Goal: Information Seeking & Learning: Learn about a topic

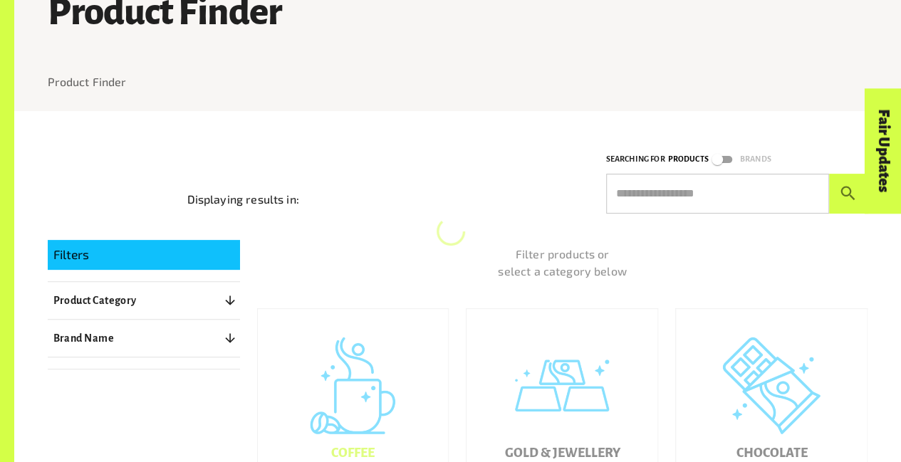
click at [345, 343] on div "Coffee" at bounding box center [353, 405] width 191 height 192
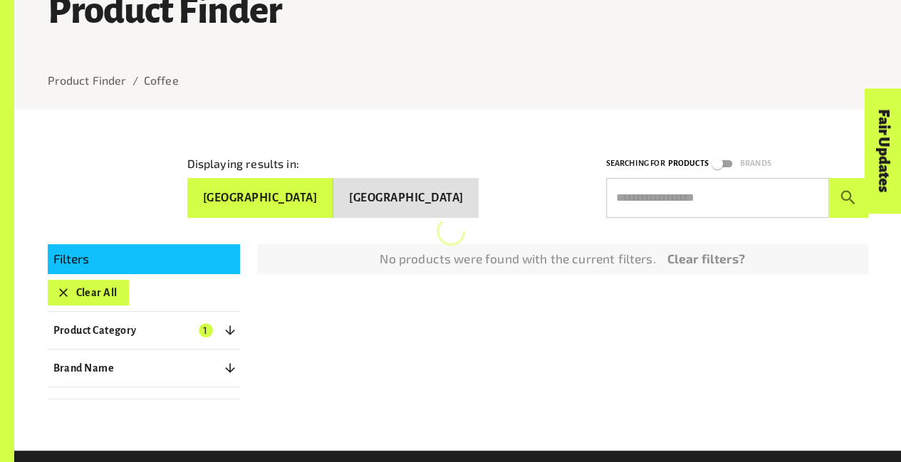
scroll to position [216, 0]
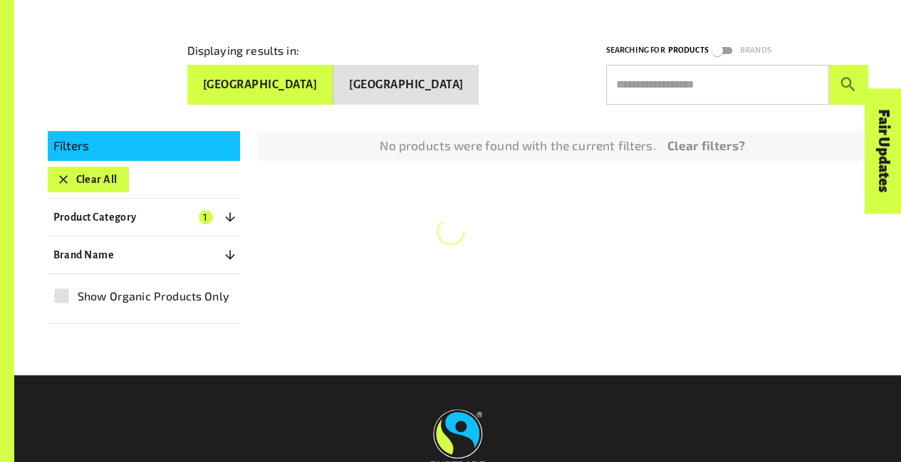
click at [93, 174] on button "Clear All" at bounding box center [88, 180] width 81 height 26
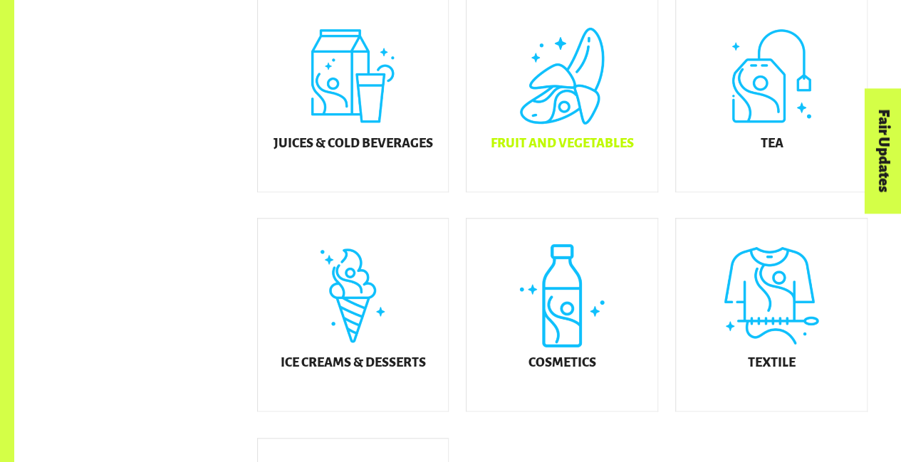
scroll to position [637, 0]
drag, startPoint x: 669, startPoint y: 115, endPoint x: 664, endPoint y: 103, distance: 12.4
click at [664, 103] on div "Tea" at bounding box center [762, 85] width 209 height 220
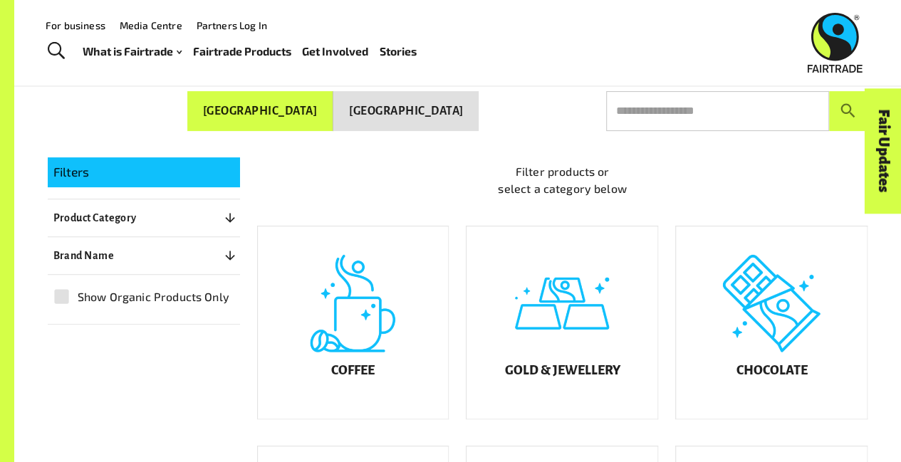
scroll to position [183, 0]
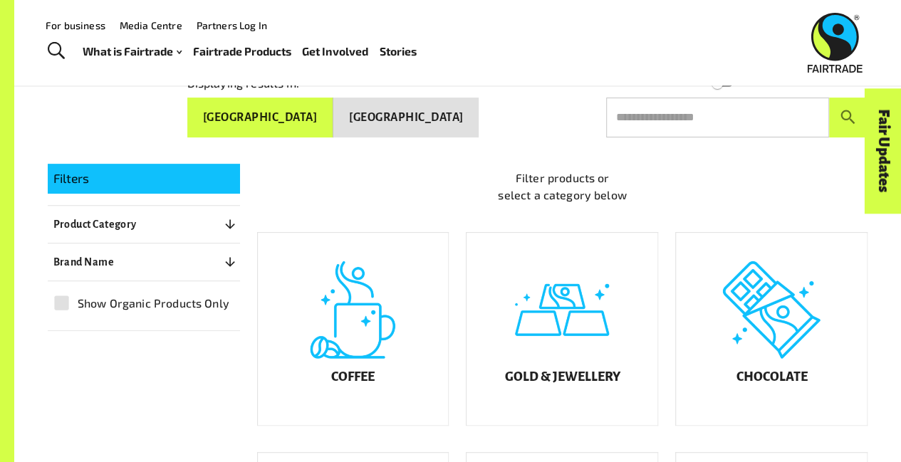
click at [457, 172] on p "Filter products or select a category below" at bounding box center [562, 186] width 611 height 34
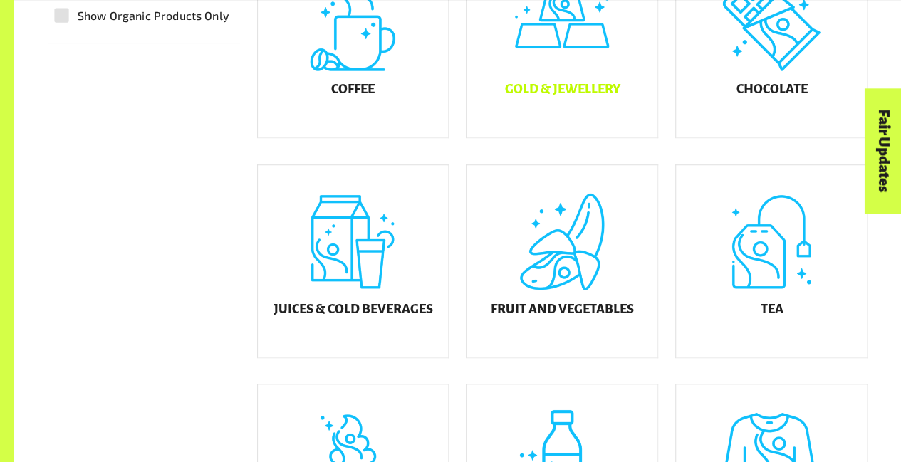
scroll to position [474, 0]
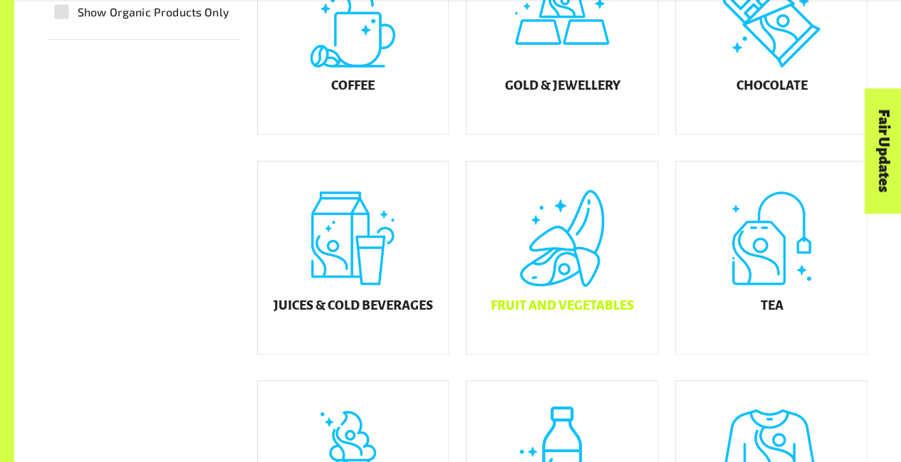
drag, startPoint x: 603, startPoint y: 268, endPoint x: 612, endPoint y: 245, distance: 25.3
drag, startPoint x: 612, startPoint y: 245, endPoint x: 548, endPoint y: 317, distance: 96.8
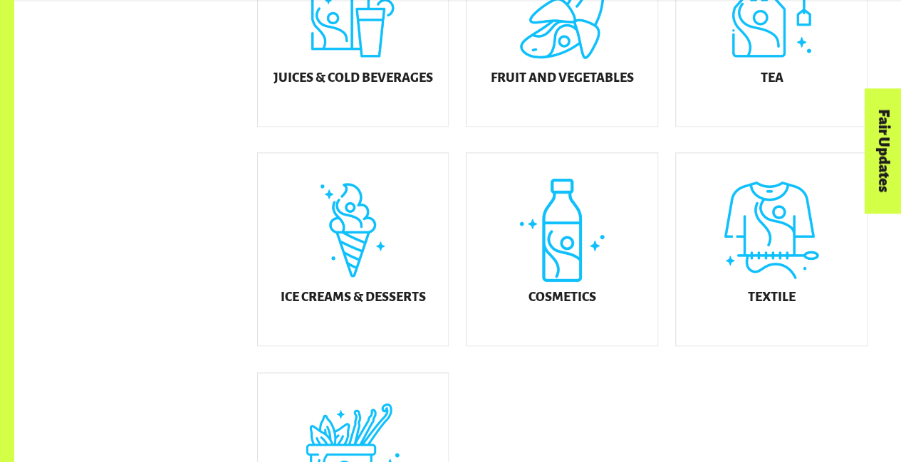
scroll to position [930, 0]
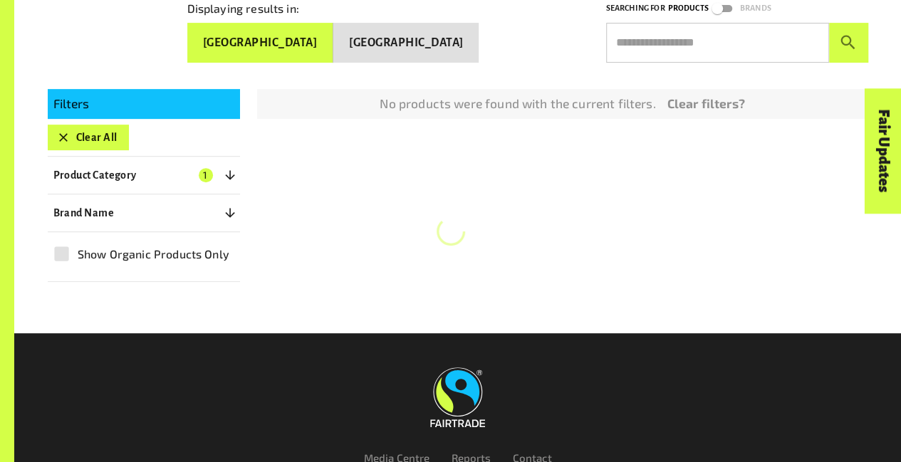
scroll to position [291, 0]
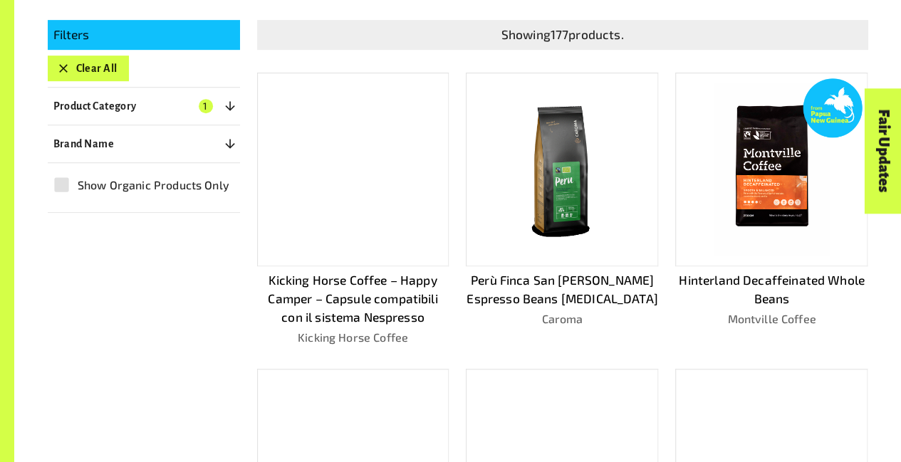
scroll to position [328, 0]
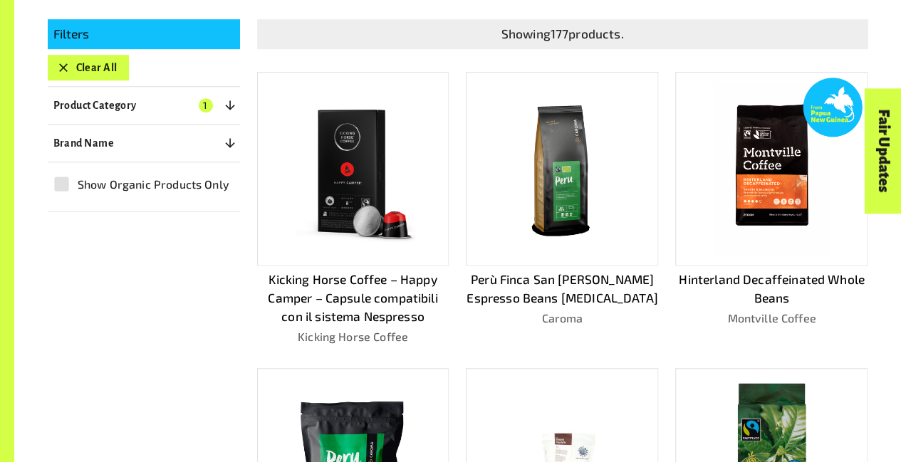
click at [459, 264] on div "Perù Finca San Juan Espresso Beans Gastro Caroma" at bounding box center [553, 197] width 209 height 296
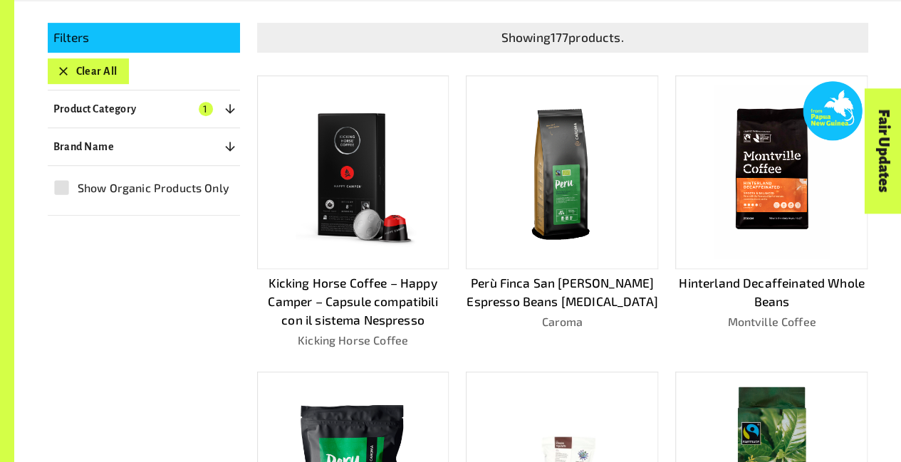
scroll to position [323, 0]
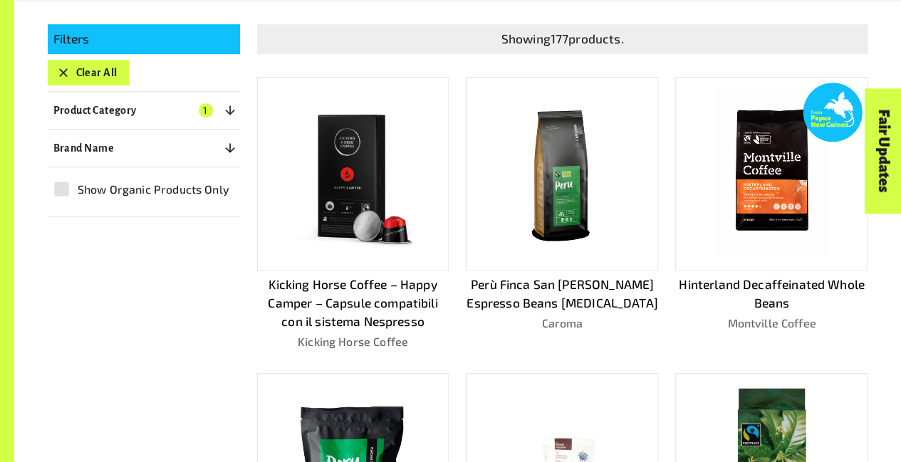
click at [382, 301] on p "Kicking Horse Coffee – Happy Camper – Capsule compatibili con il sistema Nespre…" at bounding box center [353, 304] width 192 height 56
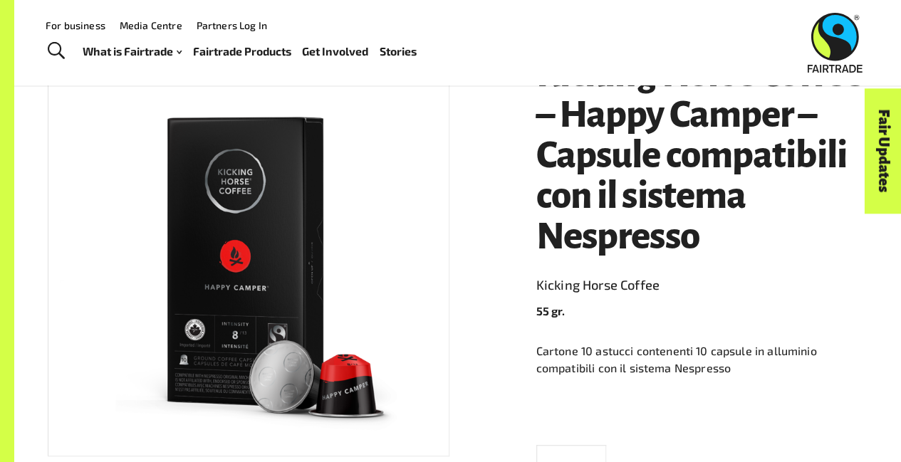
scroll to position [163, 0]
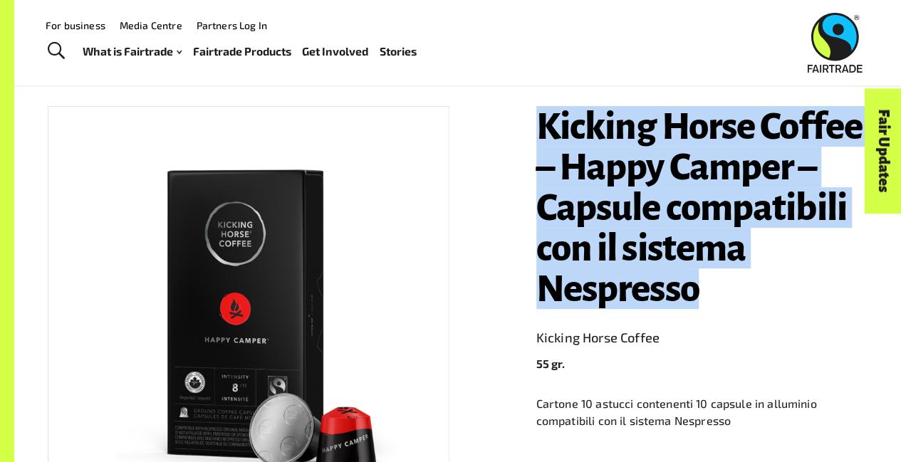
drag, startPoint x: 531, startPoint y: 132, endPoint x: 703, endPoint y: 303, distance: 242.2
click at [703, 303] on div "Kicking Horse Coffee – Happy Camper – Capsule compatibili con il sistema Nespre…" at bounding box center [693, 436] width 349 height 694
copy h1 "Kicking Horse Coffee – Happy Camper – Capsule compatibili con il sistema Nespre…"
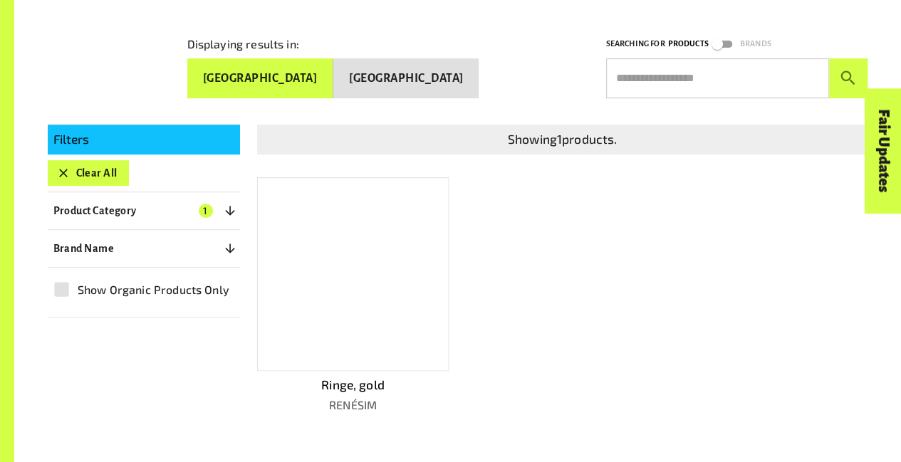
scroll to position [276, 0]
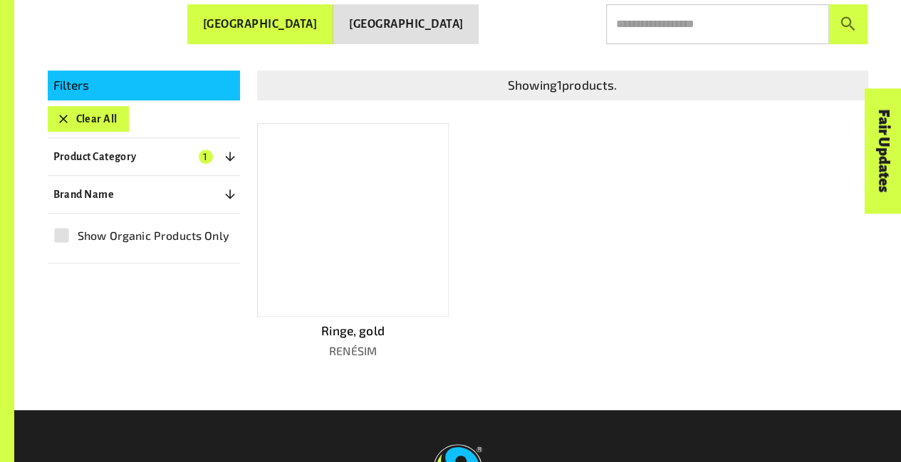
click at [391, 246] on div at bounding box center [353, 220] width 192 height 194
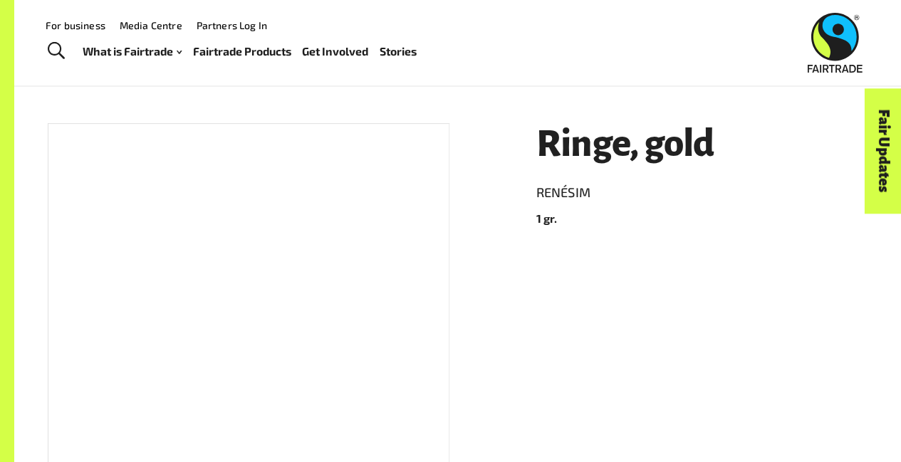
scroll to position [139, 0]
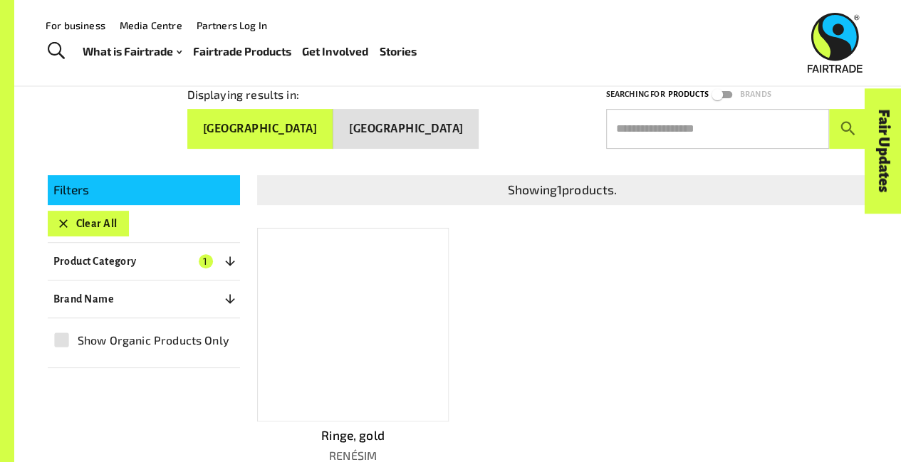
scroll to position [171, 0]
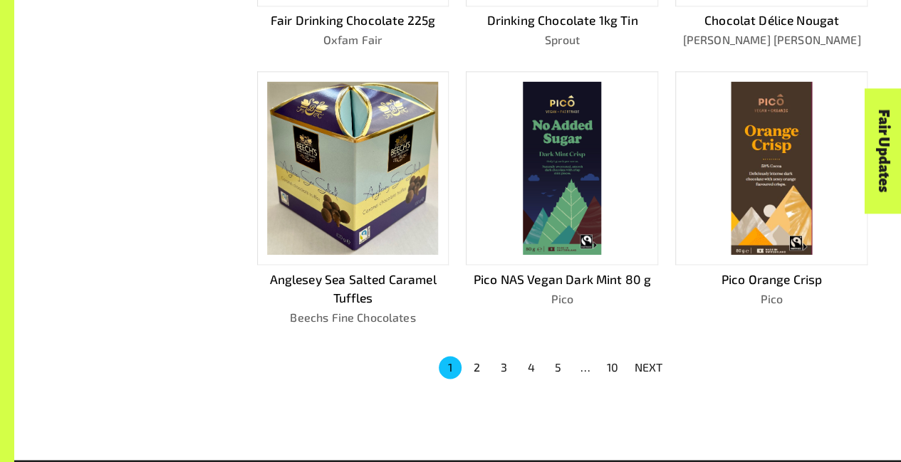
scroll to position [870, 0]
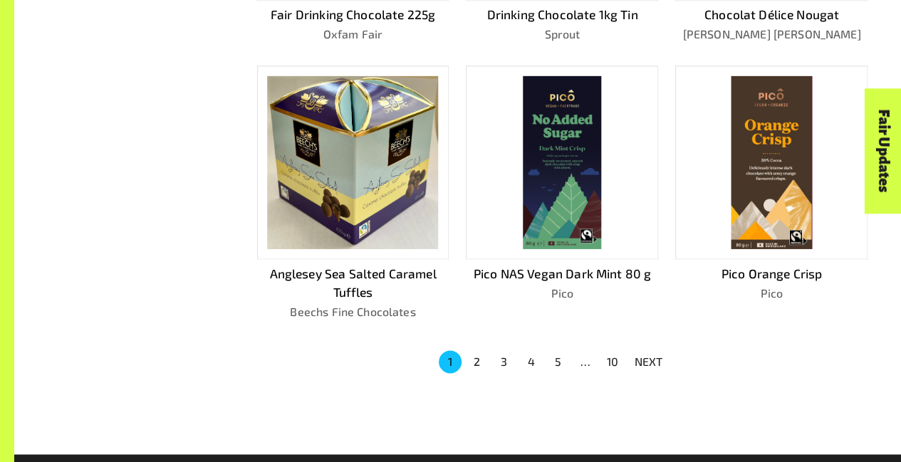
click at [570, 188] on img at bounding box center [562, 162] width 78 height 173
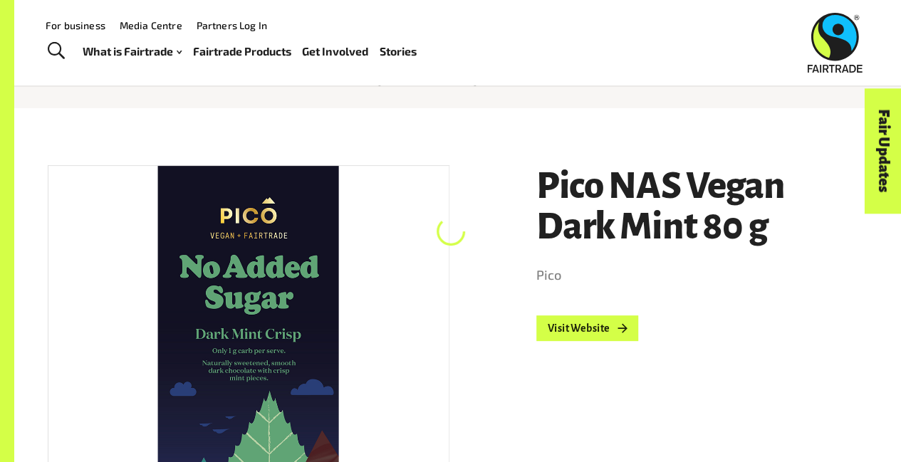
scroll to position [103, 0]
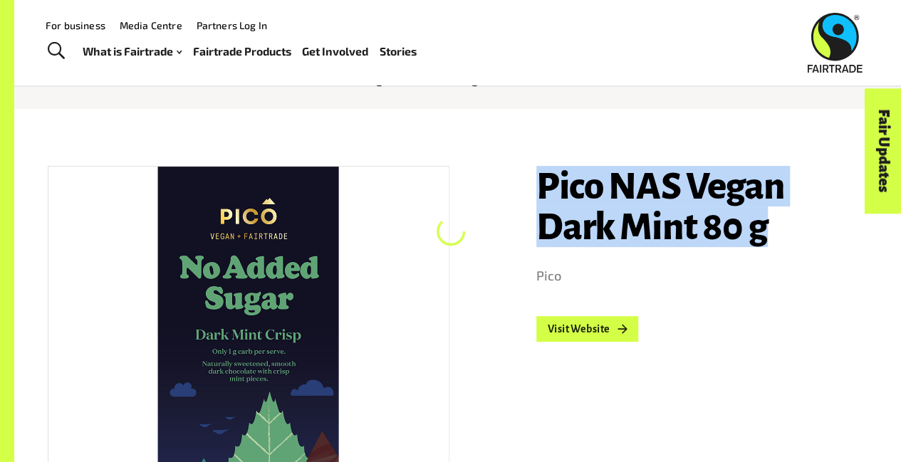
drag, startPoint x: 534, startPoint y: 180, endPoint x: 789, endPoint y: 229, distance: 259.5
click at [789, 229] on div "Pico NAS Vegan Dark Mint 80 g Pico Visit Website" at bounding box center [693, 417] width 349 height 536
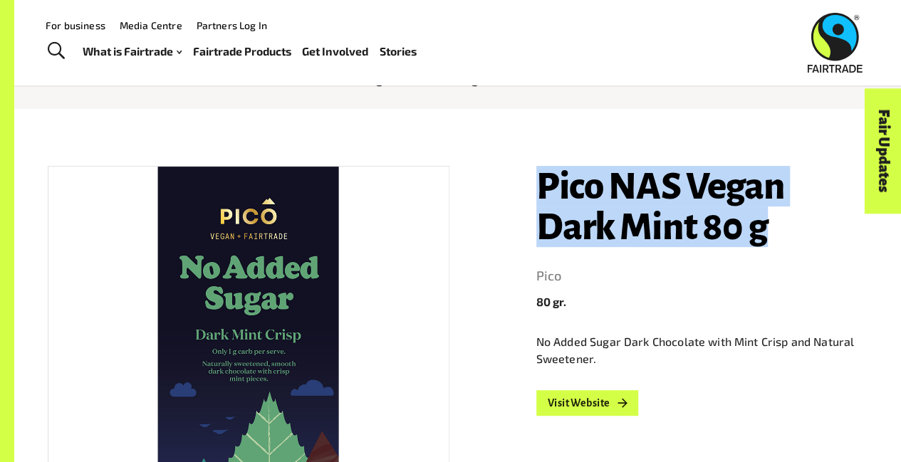
copy h1 "Pico NAS Vegan Dark Mint 80 g"
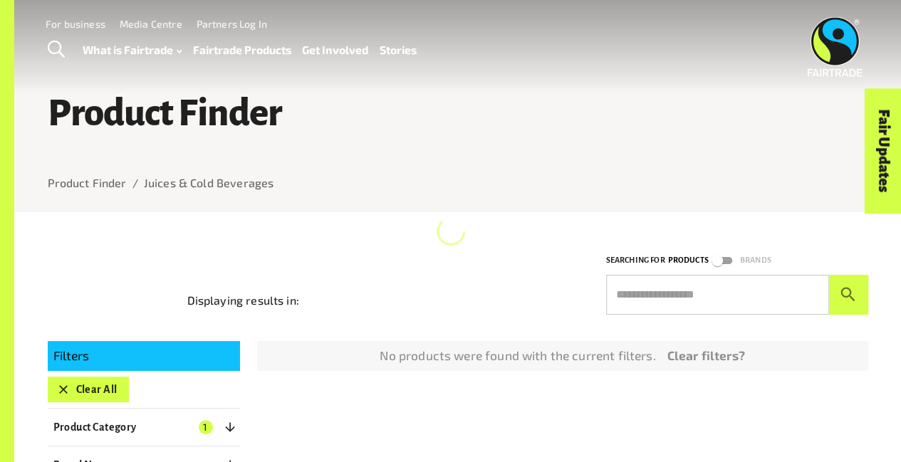
scroll to position [1, 0]
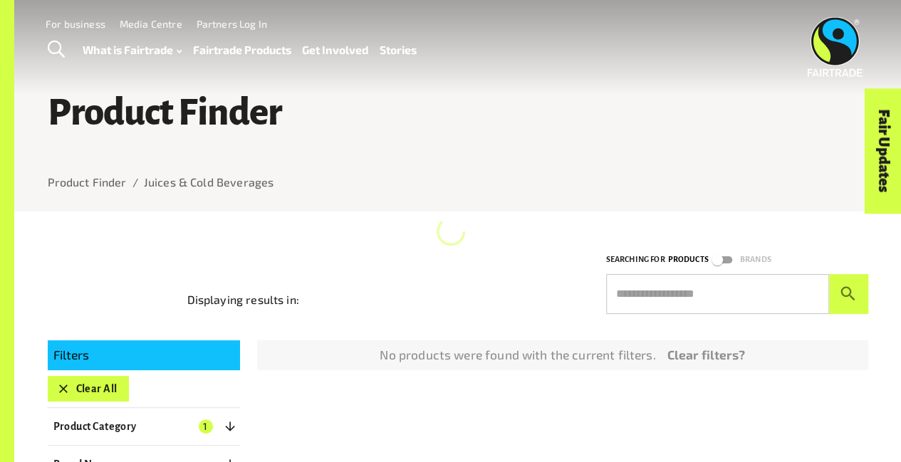
click at [370, 196] on div at bounding box center [458, 201] width 820 height 21
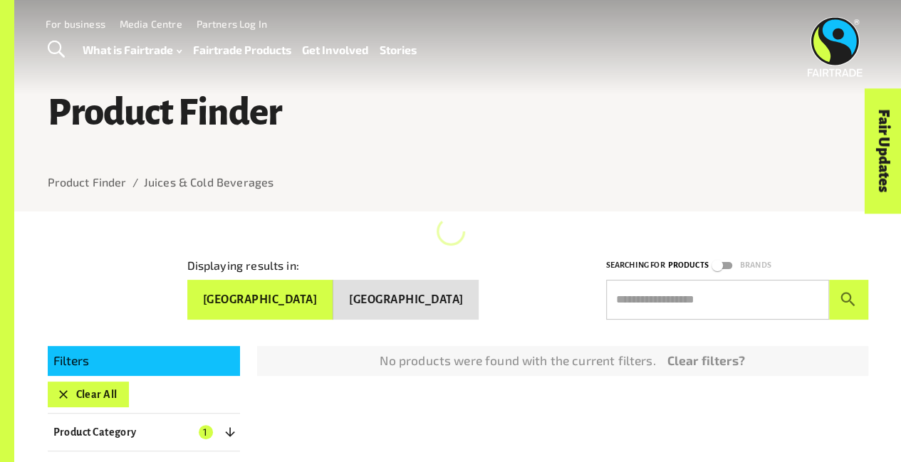
scroll to position [152, 0]
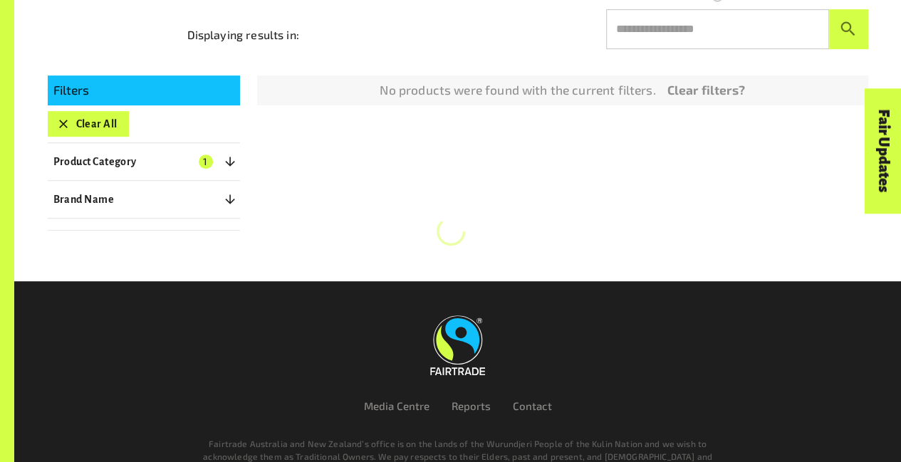
scroll to position [296, 0]
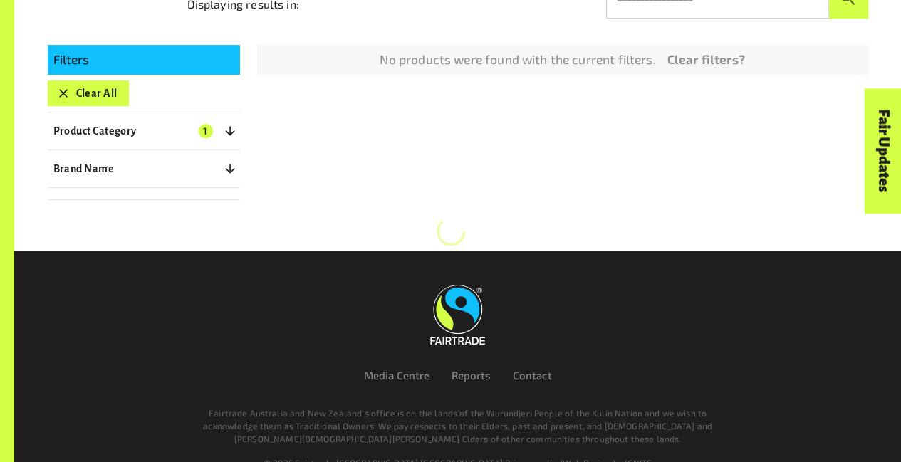
click at [534, 186] on div "Filters Clear All Product Category 1 ​ Coffee Gold & Jewellery Chocolate Juices…" at bounding box center [449, 114] width 837 height 172
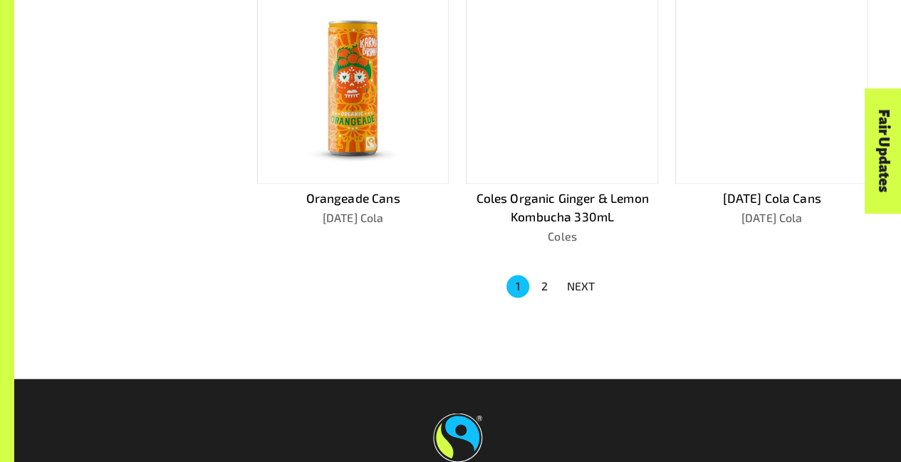
scroll to position [944, 0]
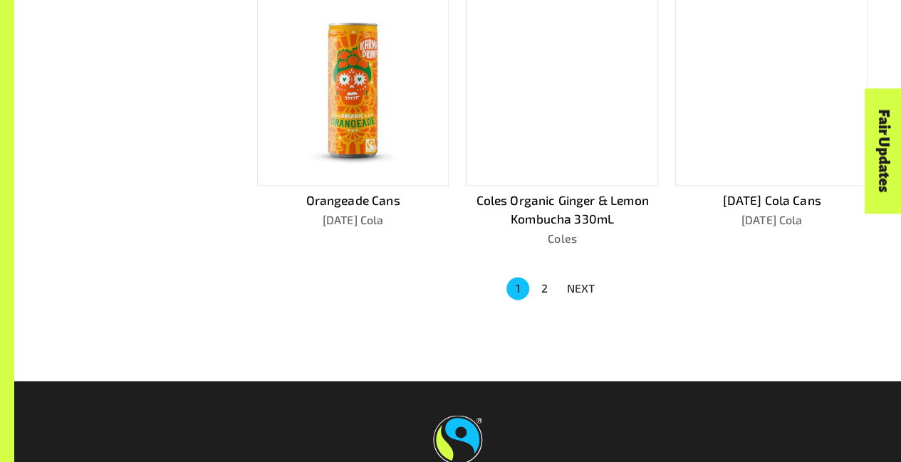
click at [560, 121] on div at bounding box center [562, 89] width 192 height 194
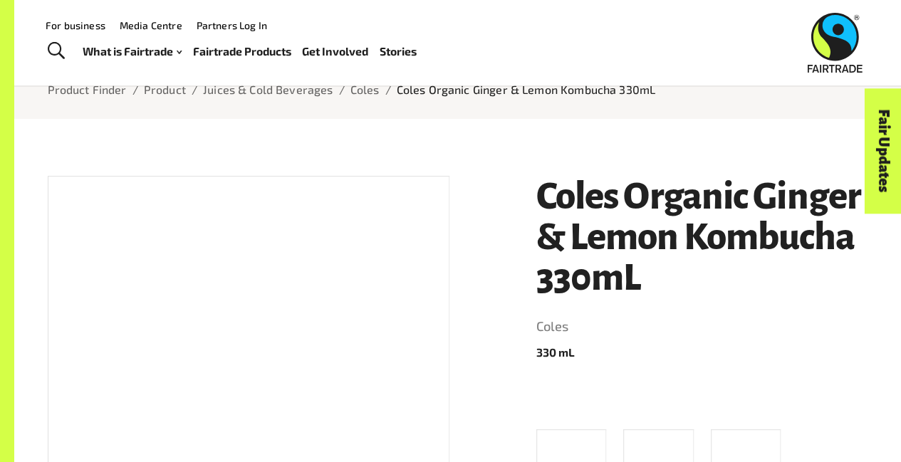
scroll to position [91, 0]
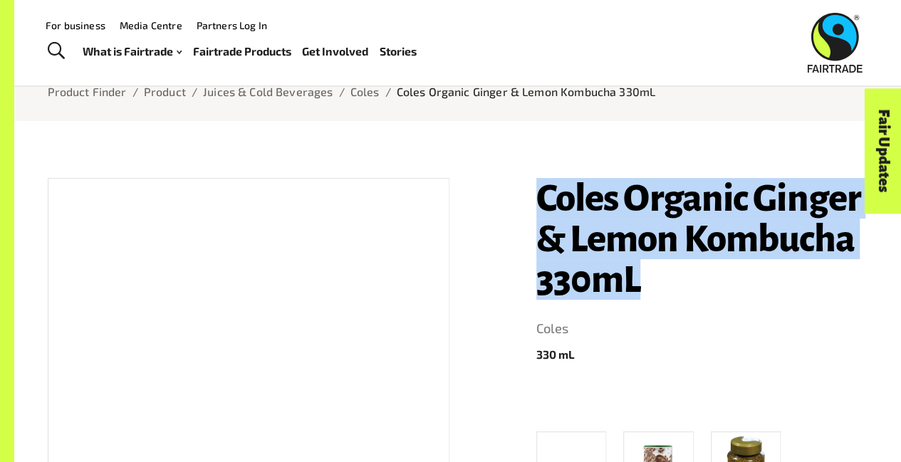
drag, startPoint x: 543, startPoint y: 185, endPoint x: 732, endPoint y: 288, distance: 215.7
click at [732, 288] on h1 "Coles Organic Ginger & Lemon Kombucha 330mL" at bounding box center [702, 239] width 332 height 122
copy h1 "Coles Organic Ginger & Lemon Kombucha 330mL"
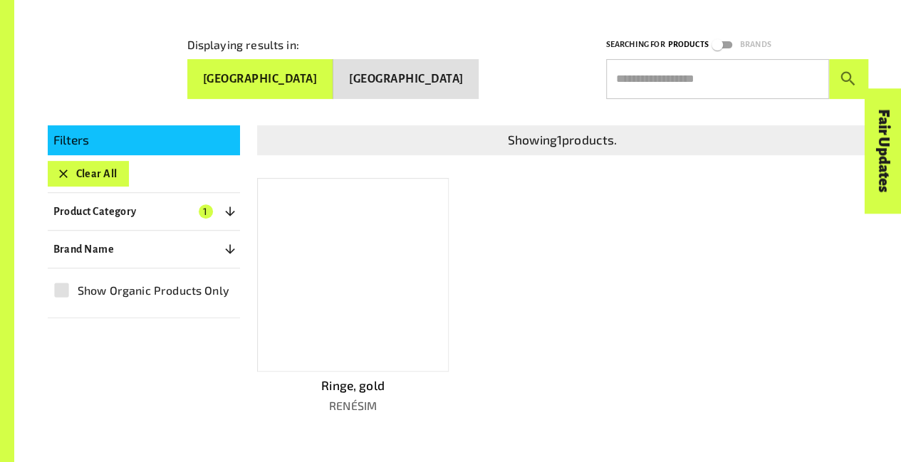
scroll to position [237, 0]
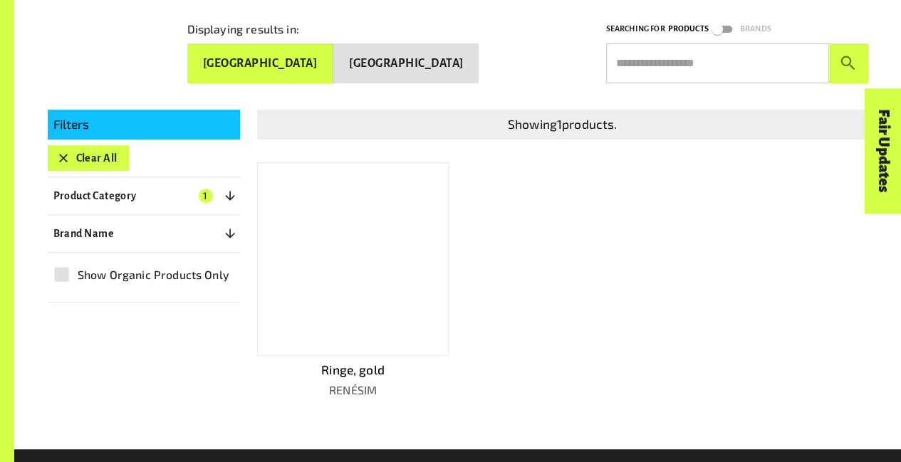
click at [367, 361] on p "Ringe, gold" at bounding box center [353, 370] width 192 height 19
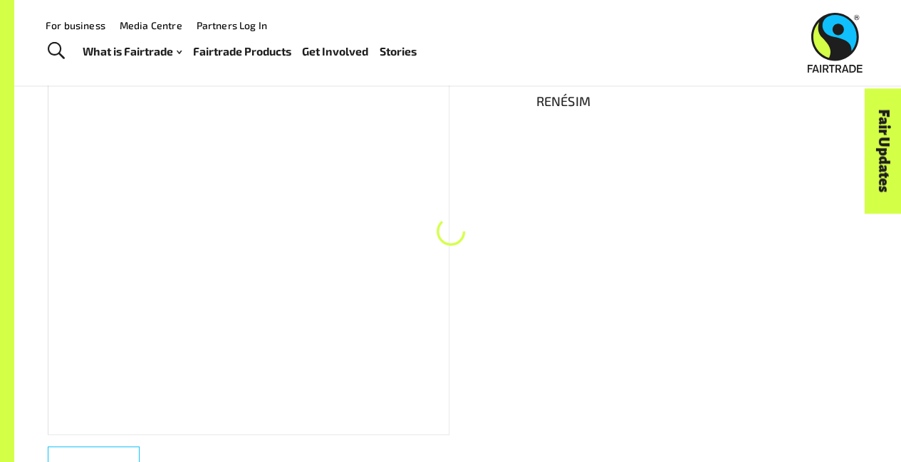
scroll to position [216, 0]
click at [561, 125] on link "RENÉSIM" at bounding box center [702, 123] width 332 height 23
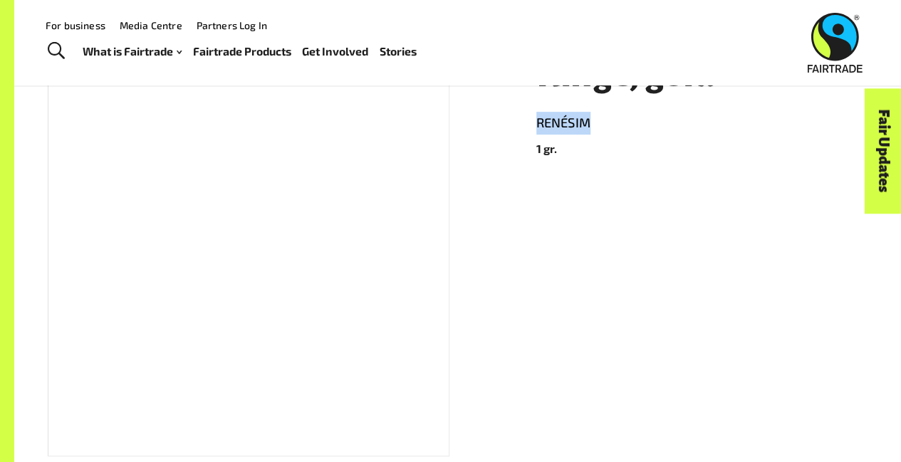
click at [561, 125] on link "RENÉSIM" at bounding box center [702, 123] width 332 height 23
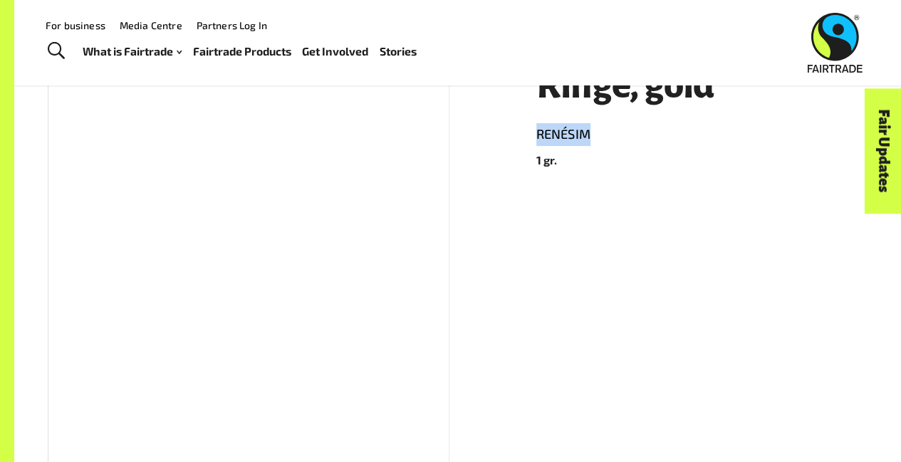
scroll to position [203, 0]
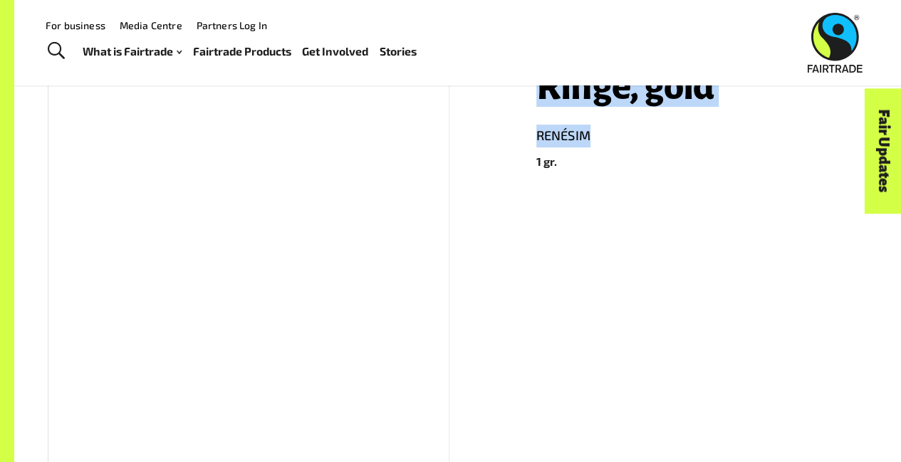
drag, startPoint x: 546, startPoint y: 105, endPoint x: 585, endPoint y: 136, distance: 50.2
click at [585, 136] on header "Ringe, gold [PERSON_NAME] 1 gr." at bounding box center [702, 118] width 332 height 104
copy header "Ringe, gold [PERSON_NAME]"
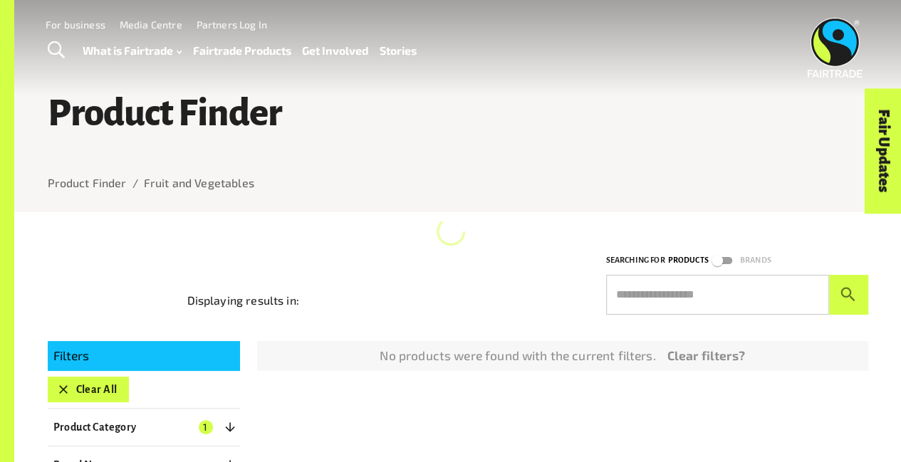
drag, startPoint x: 466, startPoint y: 230, endPoint x: 366, endPoint y: 215, distance: 100.8
click at [366, 213] on div at bounding box center [458, 202] width 820 height 21
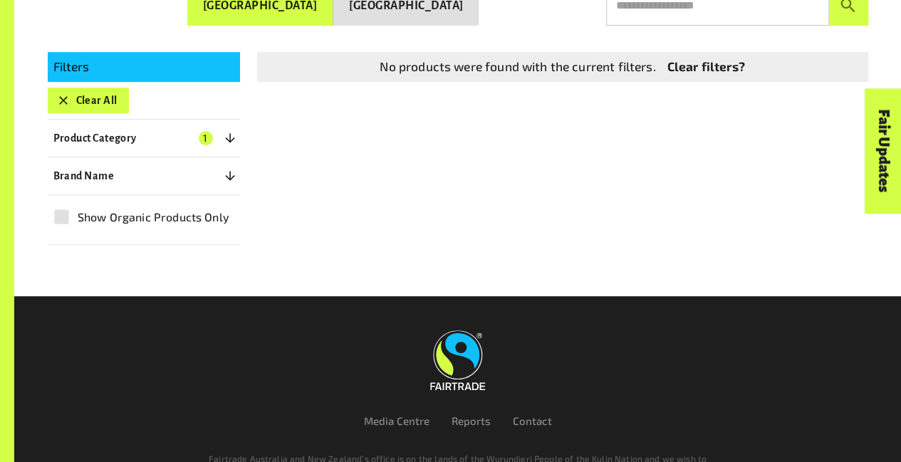
scroll to position [296, 0]
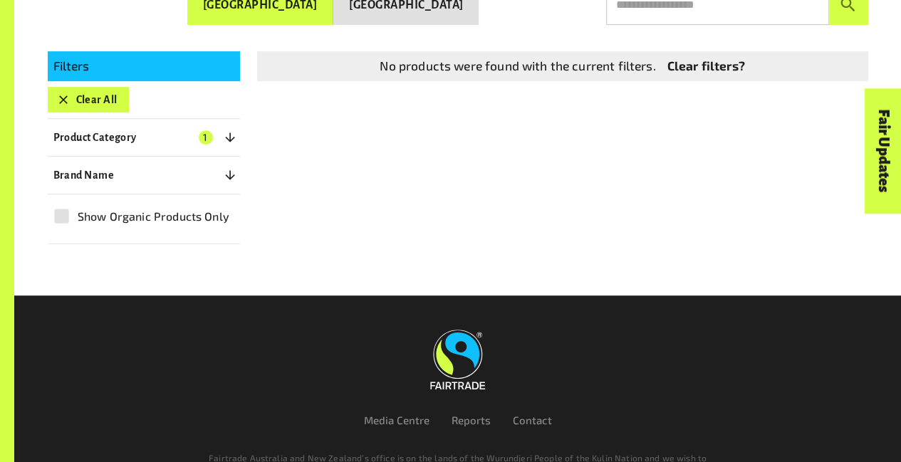
click at [585, 133] on div "Filters Clear All Product Category 1 ​ Coffee Gold & Jewellery Chocolate Juices…" at bounding box center [449, 139] width 837 height 211
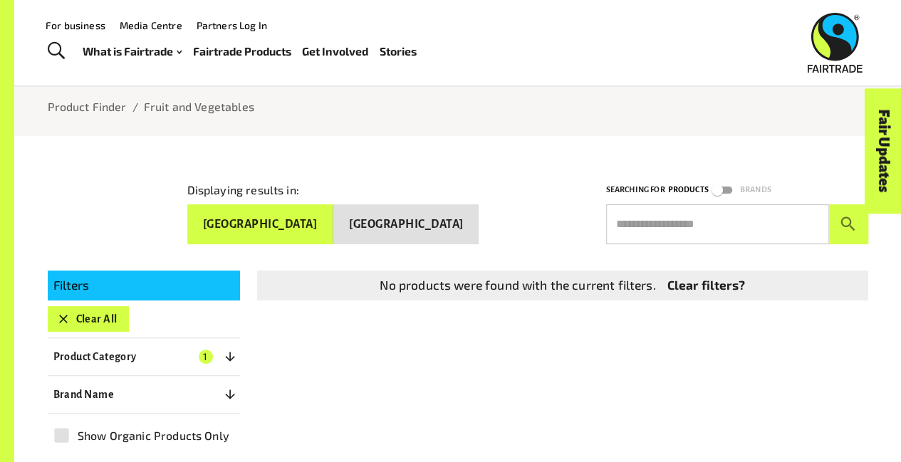
scroll to position [66, 0]
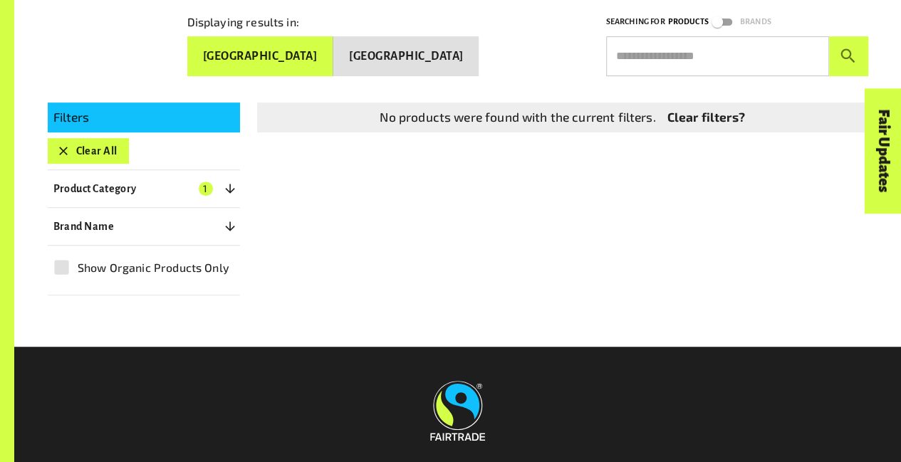
scroll to position [245, 0]
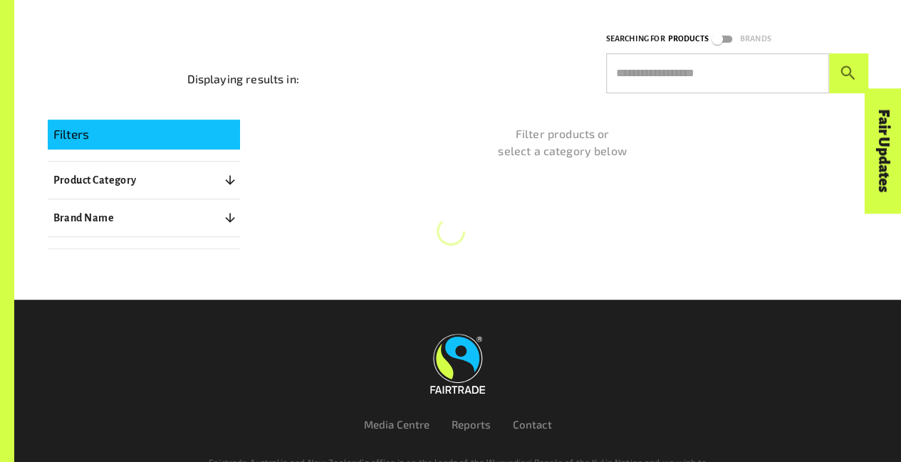
scroll to position [221, 0]
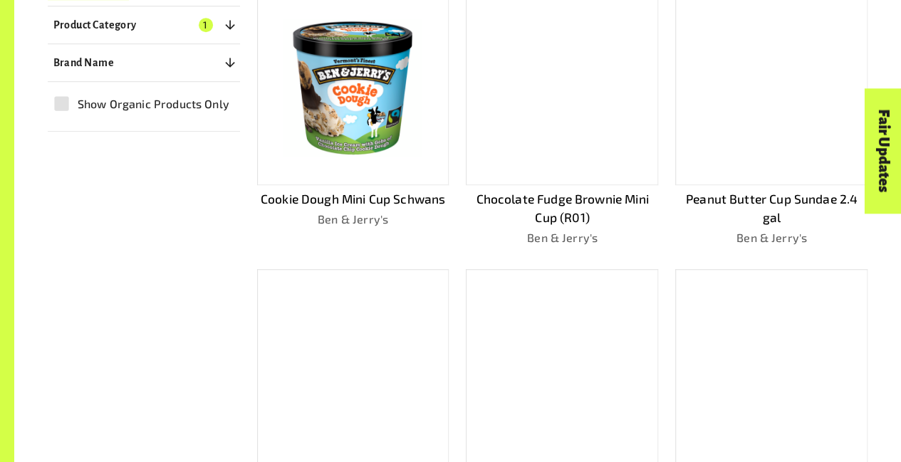
click at [373, 103] on img at bounding box center [353, 88] width 172 height 172
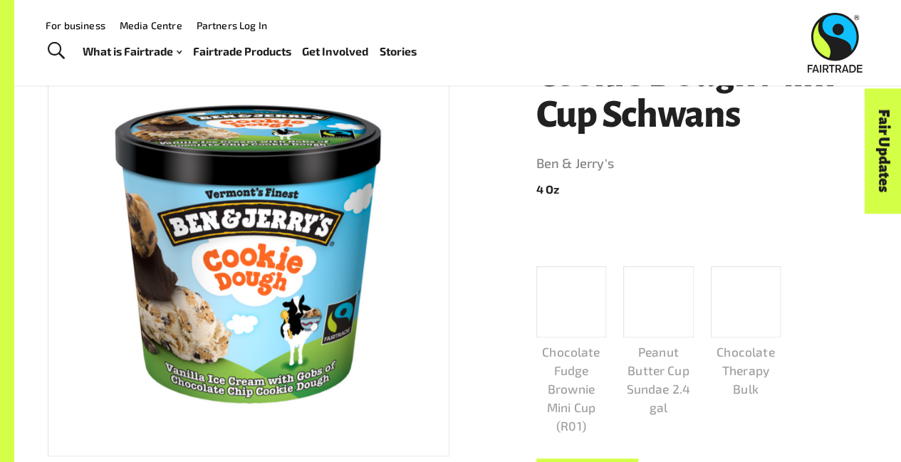
scroll to position [152, 0]
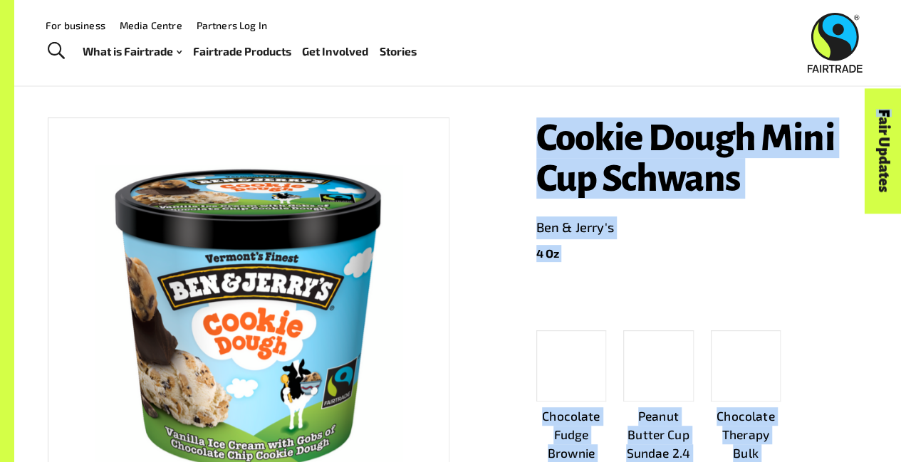
drag, startPoint x: 769, startPoint y: 200, endPoint x: 534, endPoint y: 130, distance: 245.1
click at [534, 130] on div "Cookie Dough Mini Cup Schwans Ben & Jerry's 4 Oz Chocolate Fudge Brownie Mini C…" at bounding box center [693, 368] width 349 height 536
drag, startPoint x: 536, startPoint y: 137, endPoint x: 745, endPoint y: 181, distance: 214.0
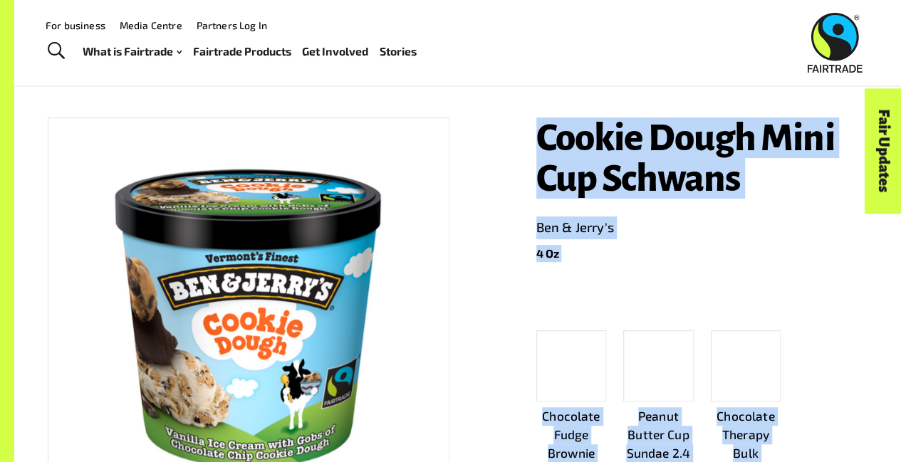
copy body "Cookie Dough Mini Cup Schwans Ben & Jerry's 4 Oz Chocolate Fudge Brownie Mini C…"
click at [629, 175] on h1 "Cookie Dough Mini Cup Schwans" at bounding box center [702, 158] width 332 height 81
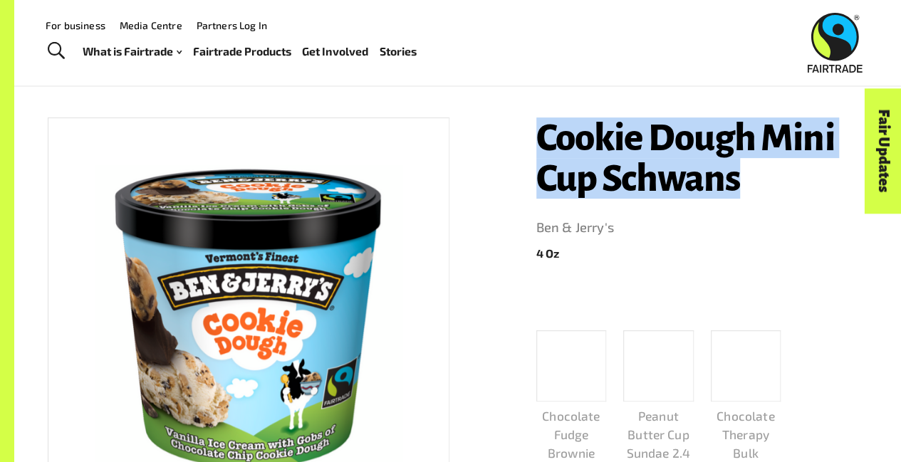
drag, startPoint x: 541, startPoint y: 145, endPoint x: 743, endPoint y: 174, distance: 204.4
click at [743, 174] on h1 "Cookie Dough Mini Cup Schwans" at bounding box center [702, 158] width 332 height 81
copy h1 "Cookie Dough Mini Cup Schwans"
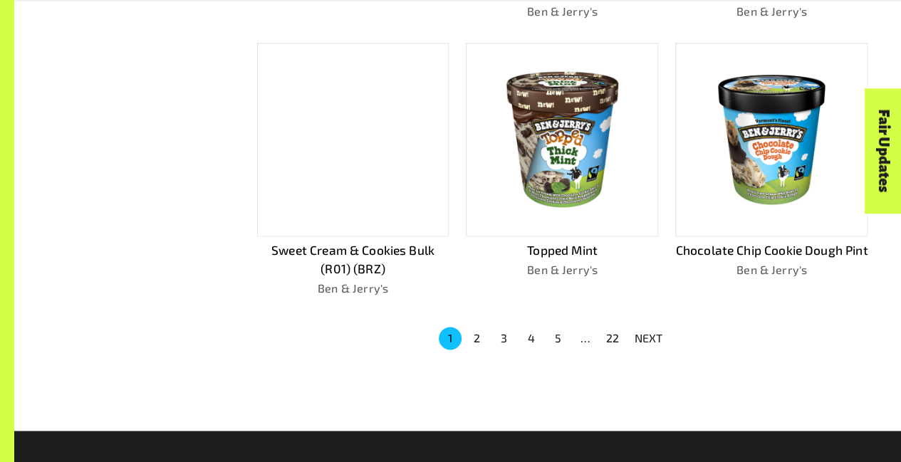
scroll to position [949, 0]
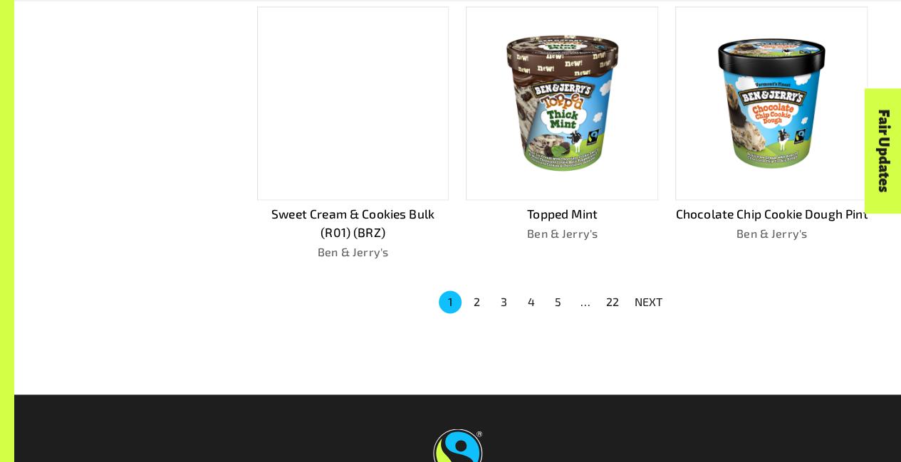
click at [472, 301] on button "2" at bounding box center [477, 302] width 23 height 23
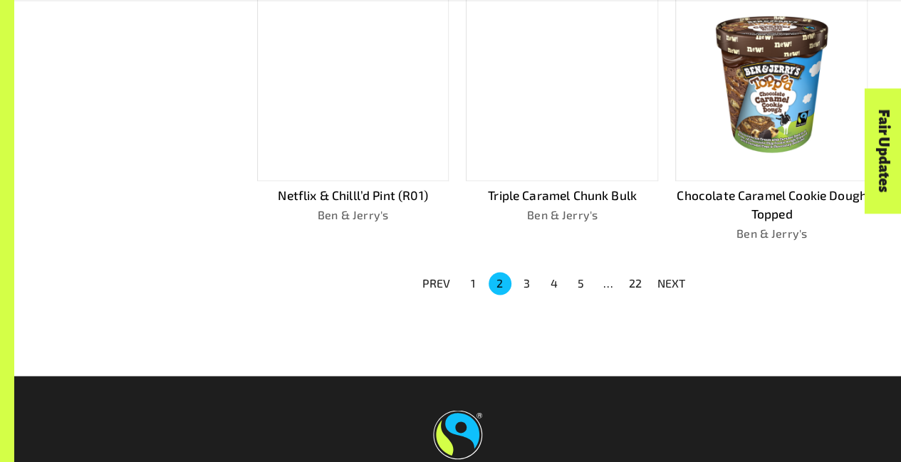
click at [526, 282] on button "3" at bounding box center [527, 283] width 23 height 23
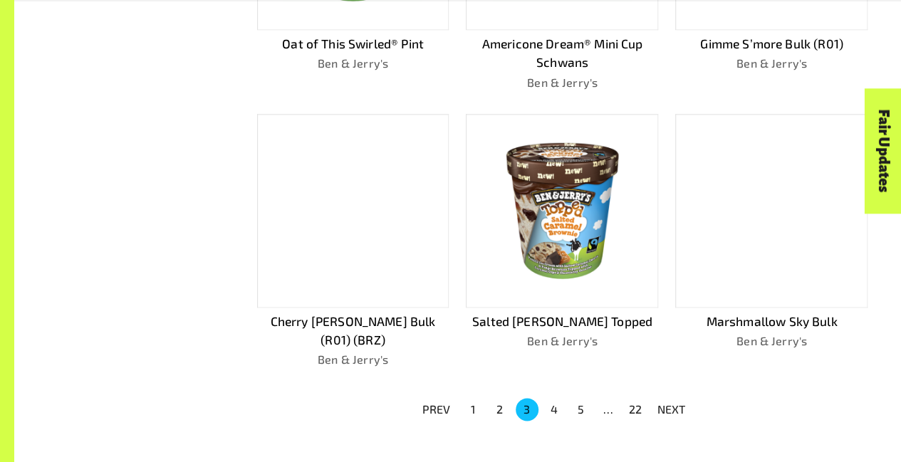
scroll to position [845, 0]
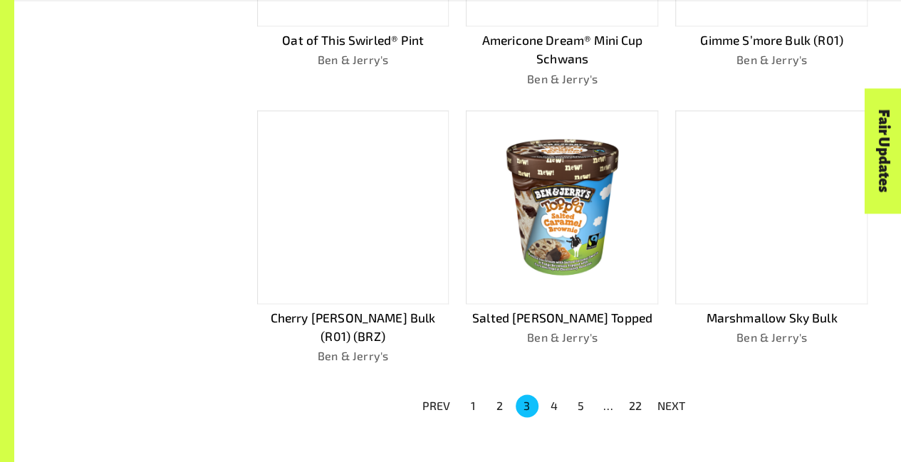
click at [550, 395] on button "4" at bounding box center [554, 406] width 23 height 23
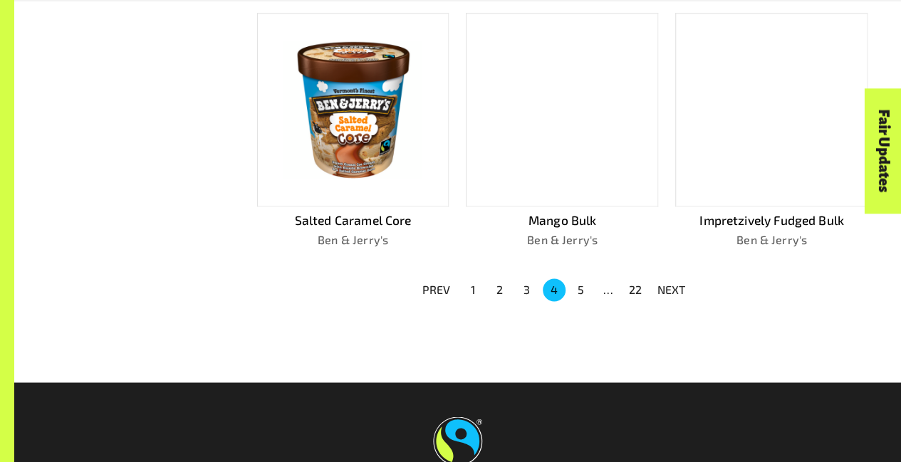
scroll to position [1100, 0]
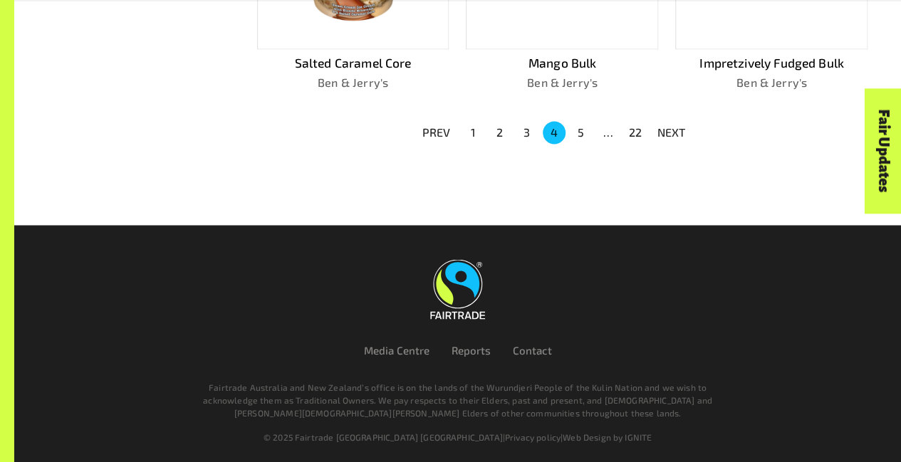
click at [578, 122] on button "5" at bounding box center [581, 132] width 23 height 23
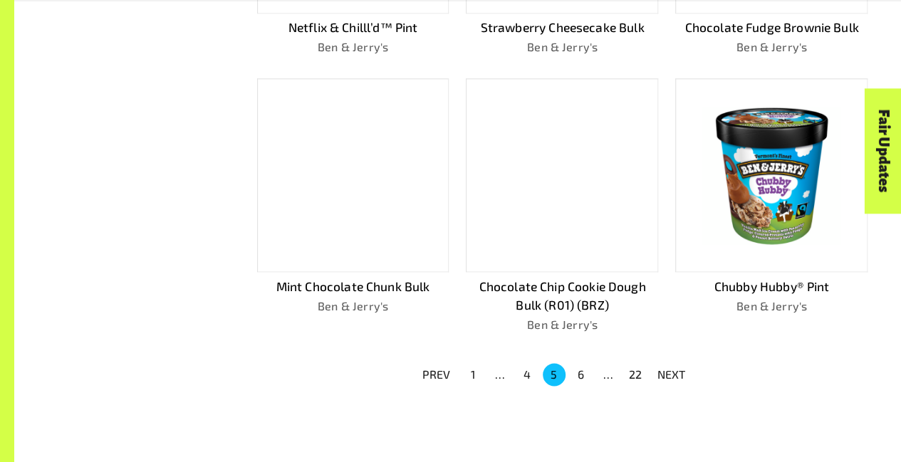
scroll to position [923, 0]
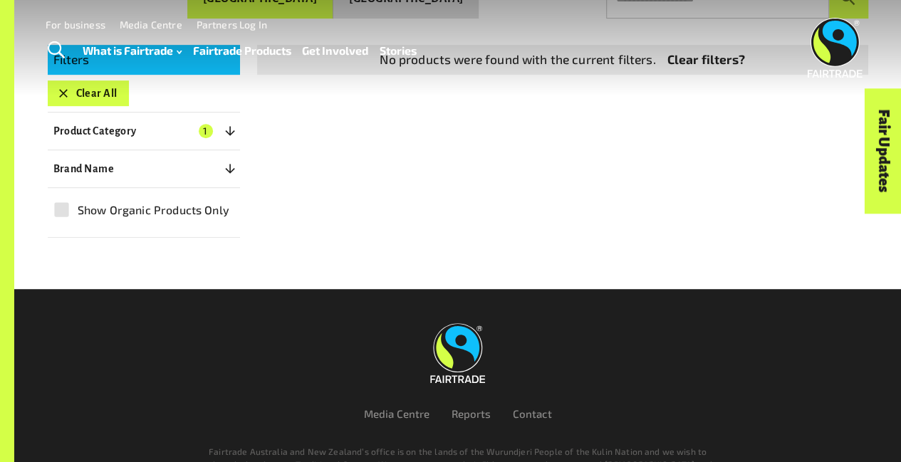
scroll to position [350, 0]
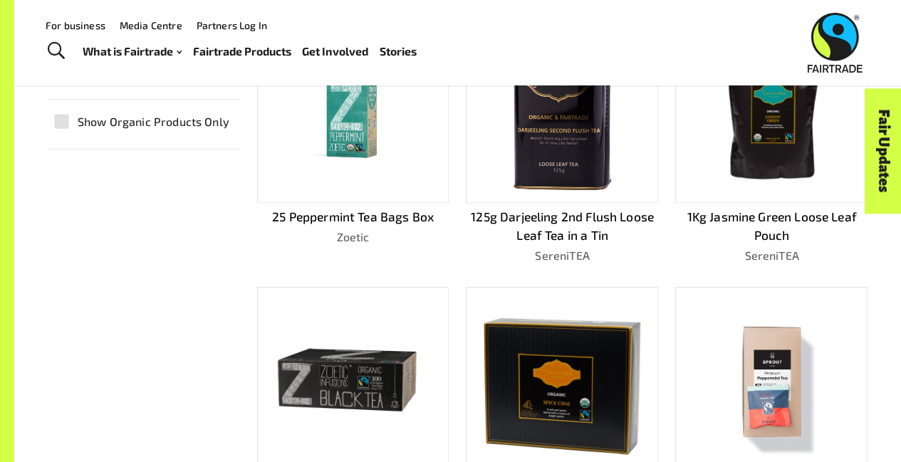
scroll to position [390, 0]
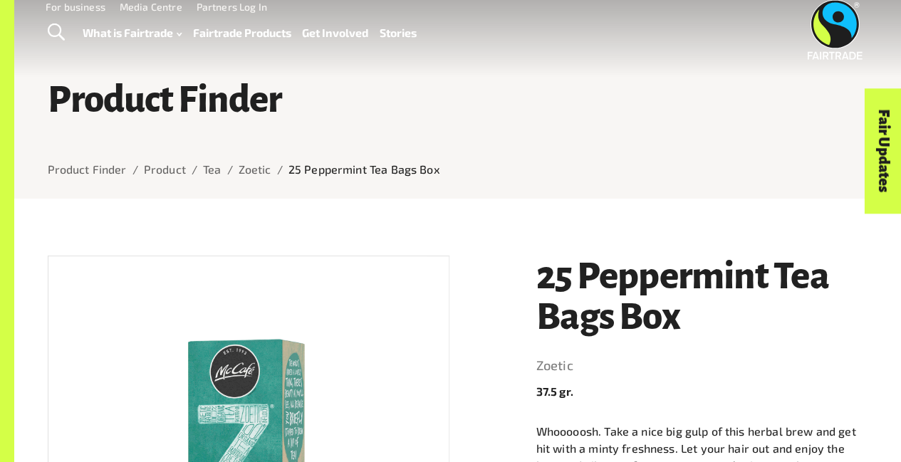
scroll to position [19, 0]
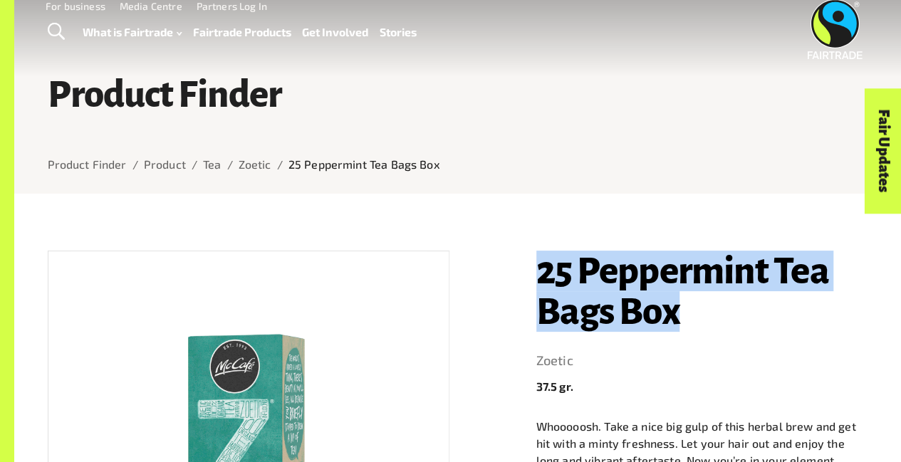
drag, startPoint x: 541, startPoint y: 281, endPoint x: 682, endPoint y: 315, distance: 144.2
click at [682, 315] on h1 "25 Peppermint Tea Bags Box" at bounding box center [702, 291] width 332 height 81
copy h1 "25 Peppermint Tea Bags Box"
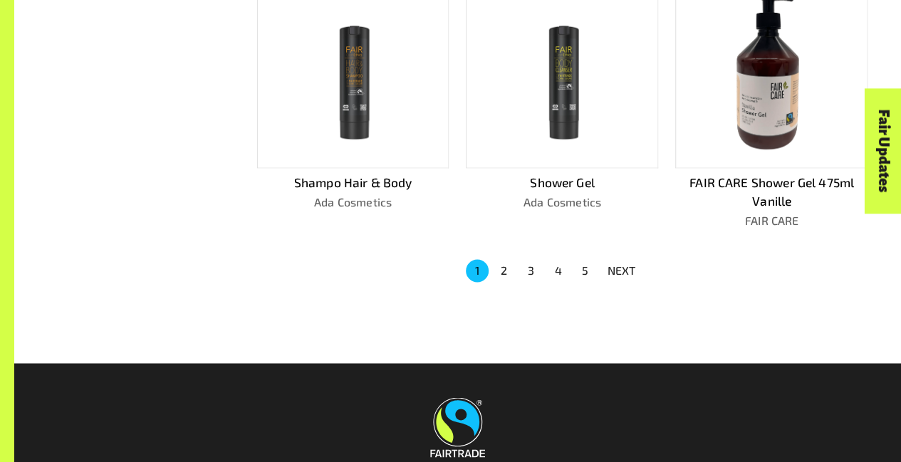
scroll to position [961, 0]
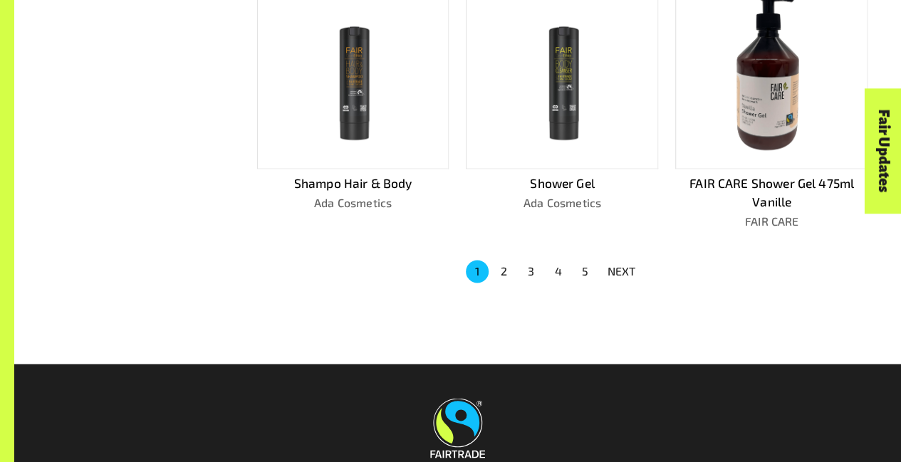
click at [503, 260] on button "2" at bounding box center [504, 271] width 23 height 23
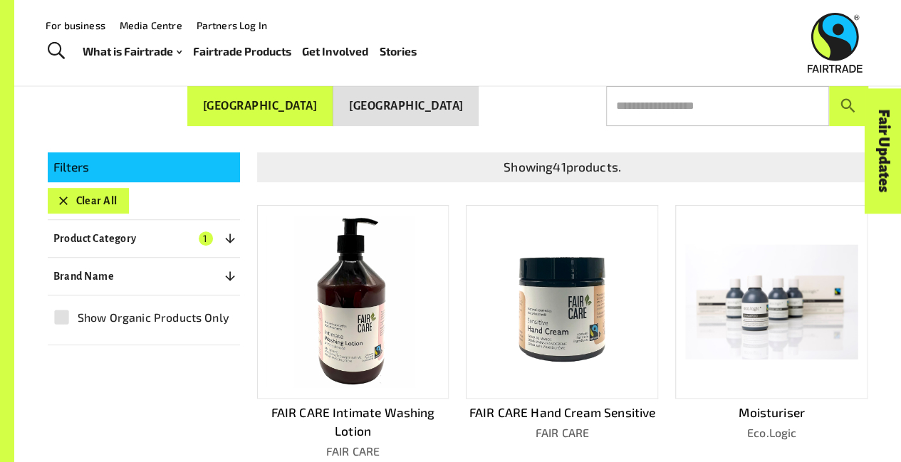
click at [343, 297] on img at bounding box center [353, 302] width 172 height 172
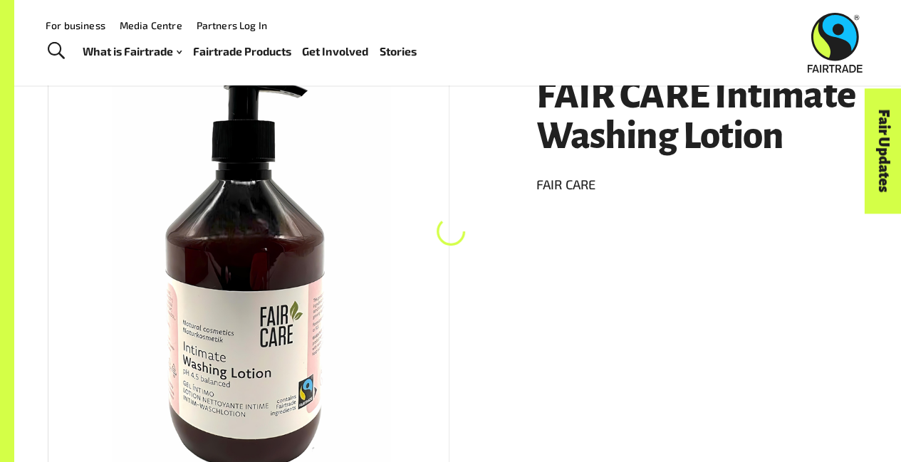
scroll to position [216, 0]
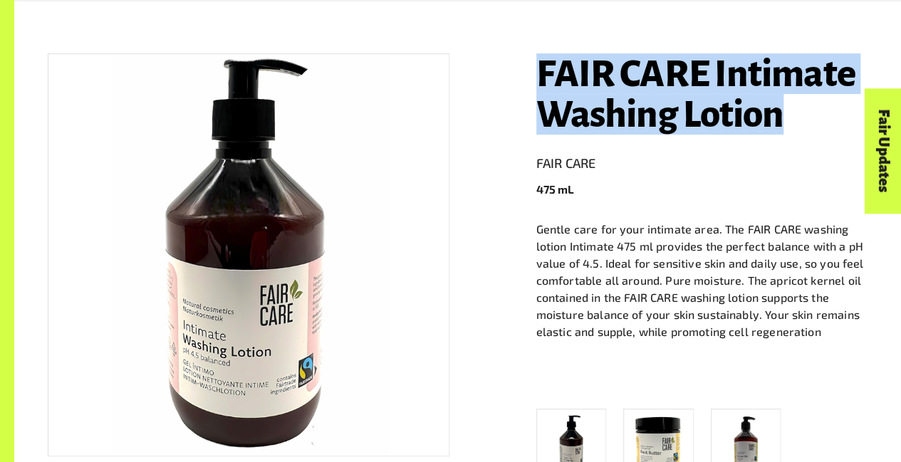
drag, startPoint x: 539, startPoint y: 79, endPoint x: 852, endPoint y: 137, distance: 318.0
click at [852, 135] on h1 "FAIR CARE Intimate Washing Lotion" at bounding box center [702, 93] width 332 height 81
copy h1 "FAIR CARE Intimate Washing Lotion"
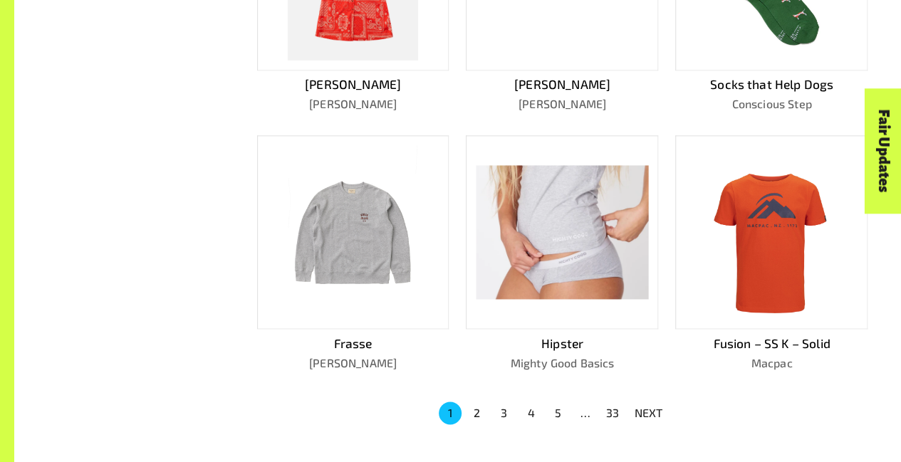
scroll to position [800, 0]
click at [476, 402] on button "2" at bounding box center [477, 413] width 23 height 23
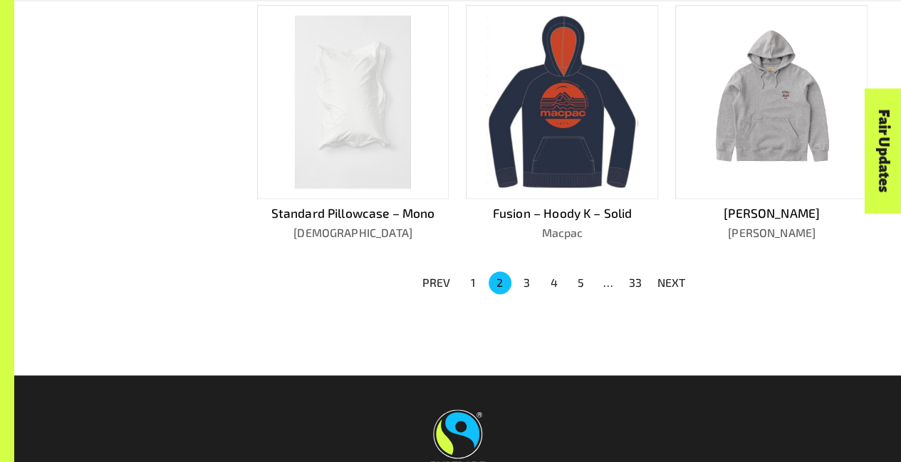
click at [574, 120] on img at bounding box center [561, 102] width 151 height 173
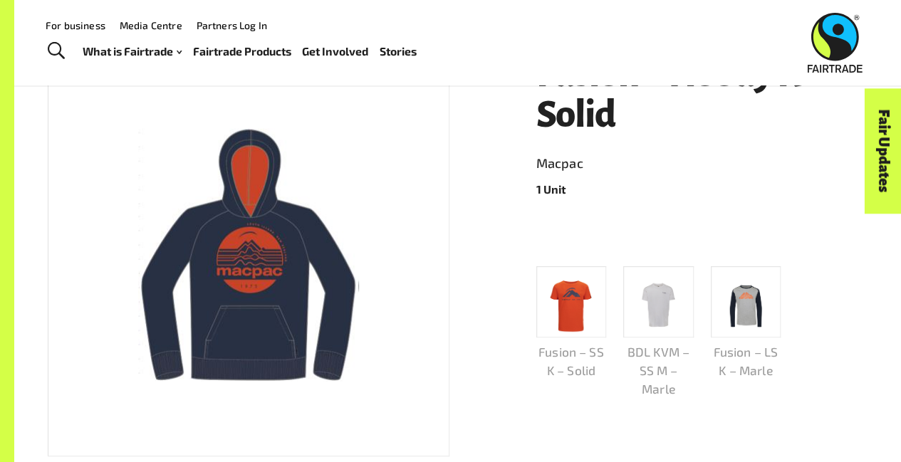
scroll to position [150, 0]
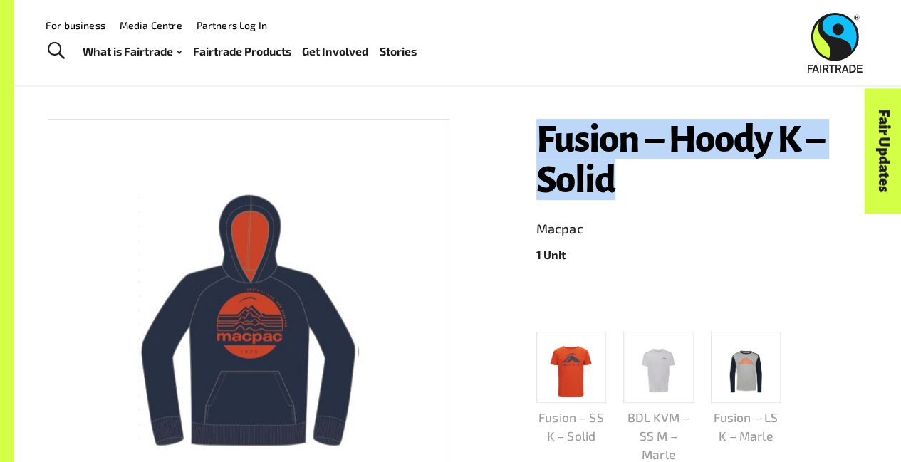
drag, startPoint x: 625, startPoint y: 185, endPoint x: 519, endPoint y: 145, distance: 112.7
click at [519, 145] on div "Fusion – Hoody K – Solid Macpac 1 Unit Fusion – SS K – Solid BDL KVM – SS M – M…" at bounding box center [693, 370] width 349 height 536
copy h1 "Fusion – Hoody K – Solid"
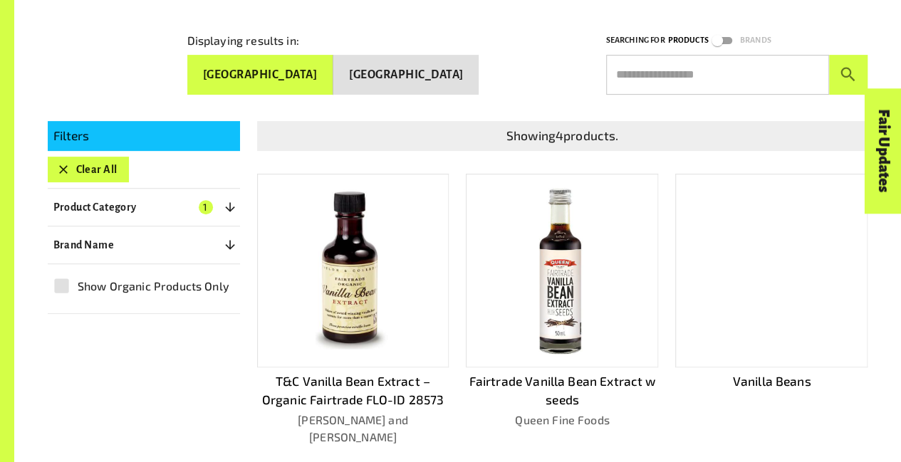
scroll to position [253, 0]
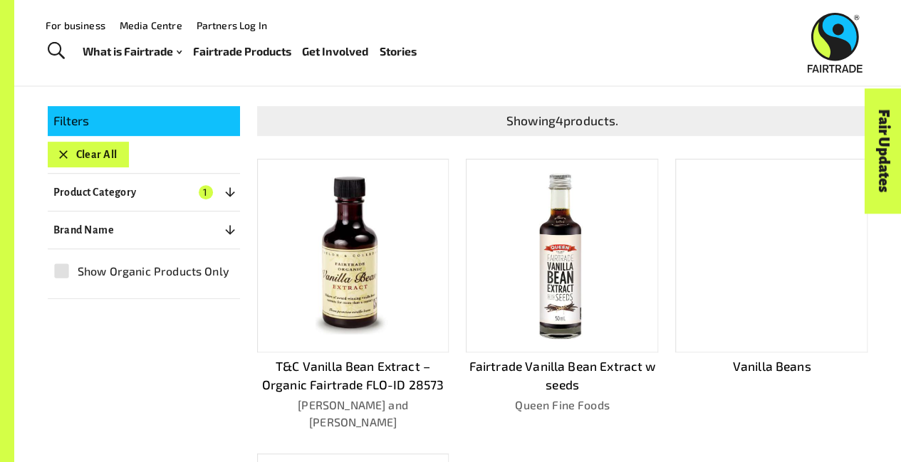
click at [367, 251] on img at bounding box center [352, 255] width 74 height 173
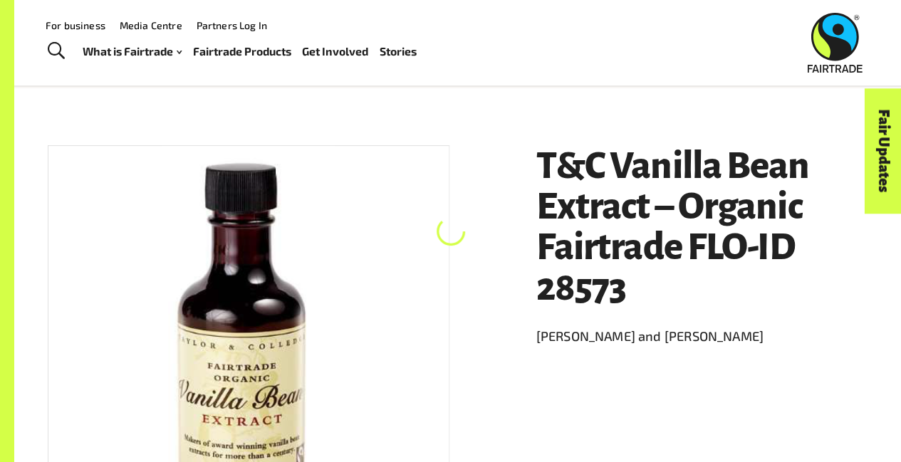
scroll to position [123, 0]
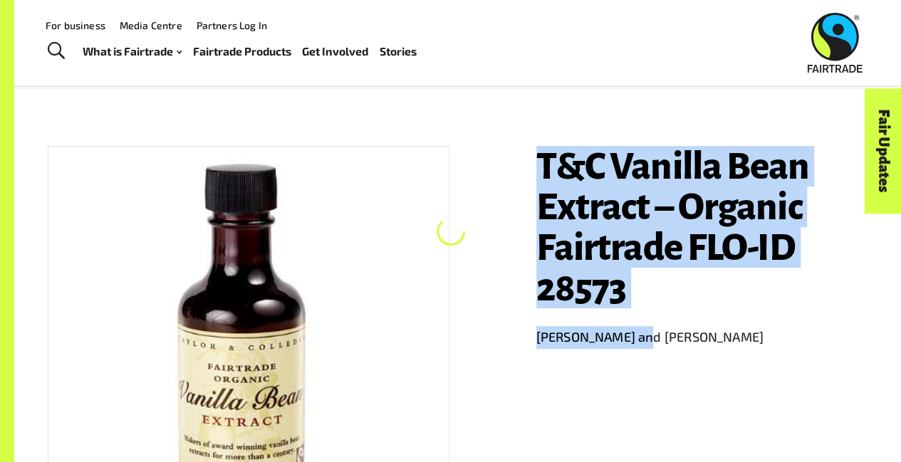
drag, startPoint x: 617, startPoint y: 306, endPoint x: 536, endPoint y: 158, distance: 168.9
click at [536, 157] on header "T&C Vanilla Bean Extract – Organic Fairtrade FLO-ID 28573 Taylor and Colledge" at bounding box center [702, 250] width 332 height 209
click at [533, 159] on div "T&C Vanilla Bean Extract – Organic Fairtrade FLO-ID 28573 Taylor and Colledge" at bounding box center [693, 397] width 349 height 536
drag, startPoint x: 533, startPoint y: 160, endPoint x: 647, endPoint y: 301, distance: 181.7
click at [647, 301] on div "T&C Vanilla Bean Extract – Organic Fairtrade FLO-ID 28573 Taylor and Colledge" at bounding box center [693, 397] width 349 height 536
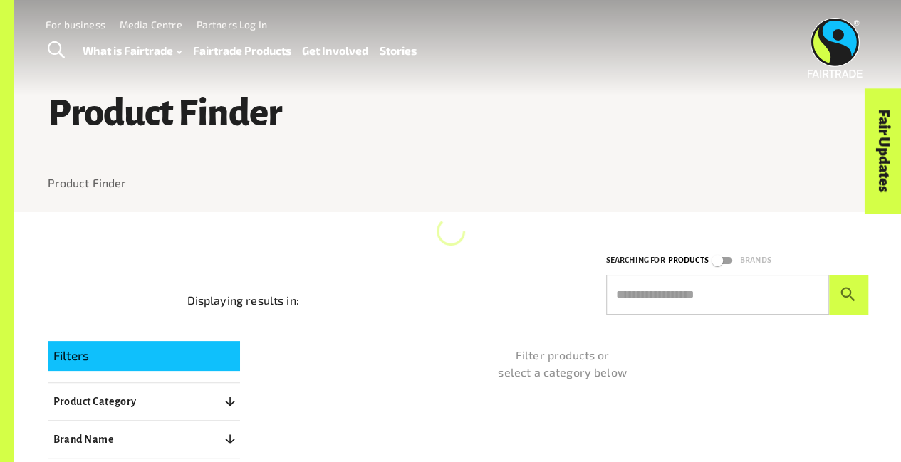
click at [453, 268] on div at bounding box center [451, 231] width 28 height 85
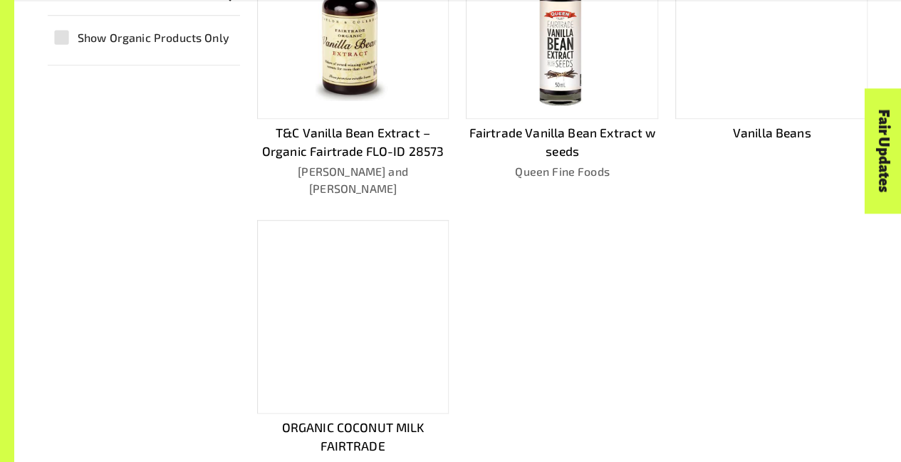
scroll to position [491, 0]
